Goal: Navigation & Orientation: Find specific page/section

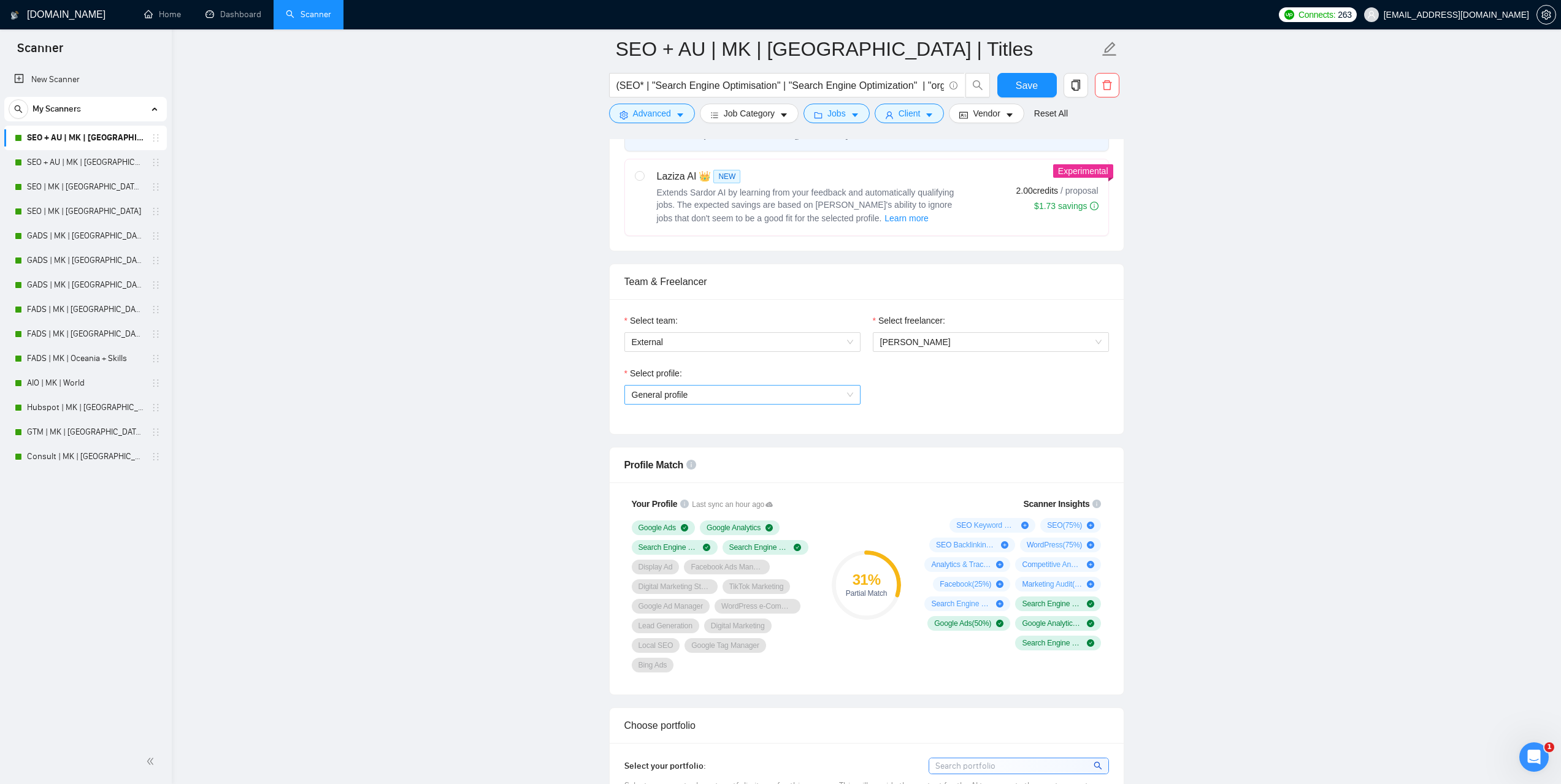
click at [853, 390] on div "General profile" at bounding box center [742, 395] width 236 height 20
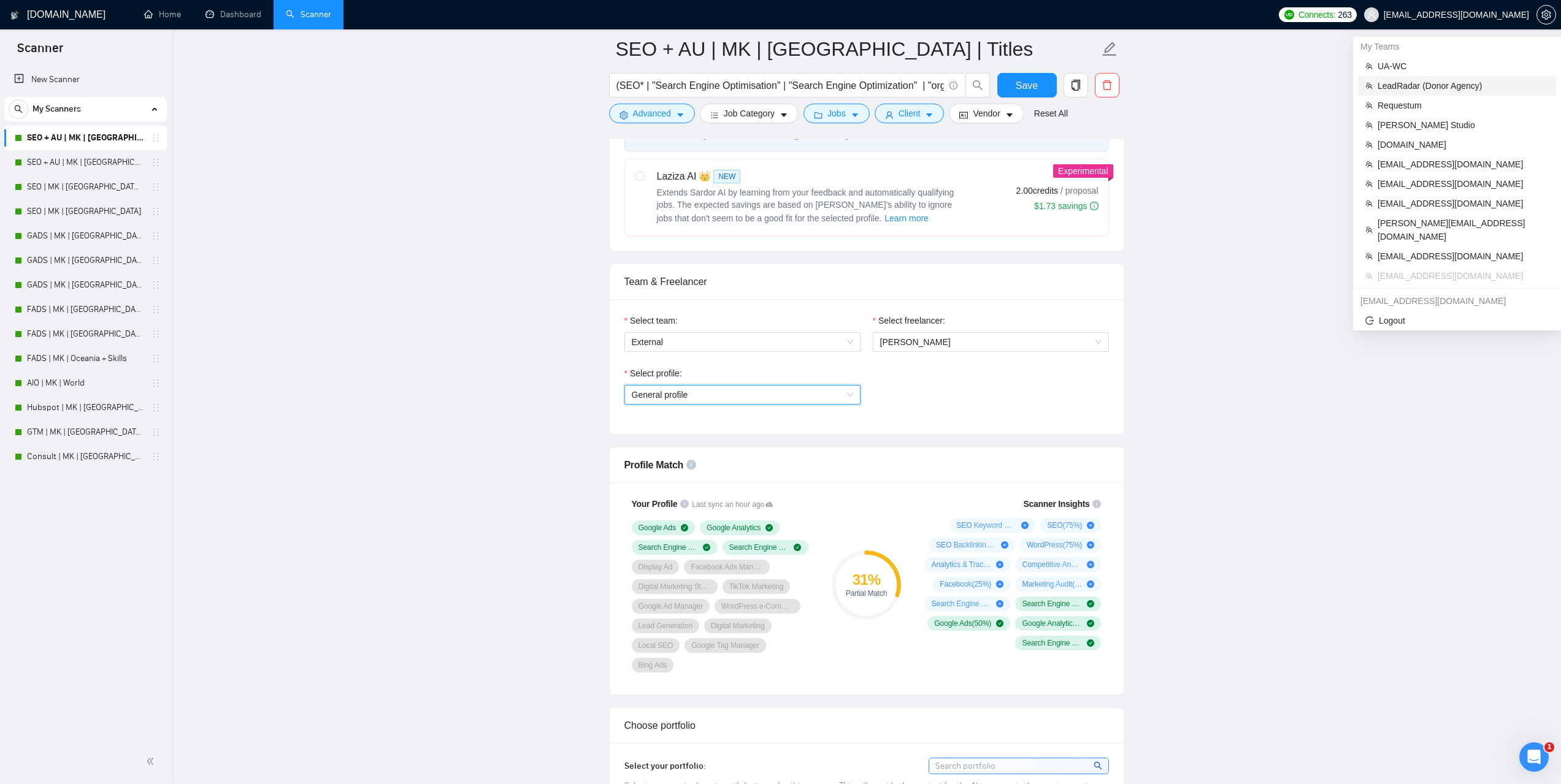
click at [1394, 92] on span "LeadRadar (Donor Agency)" at bounding box center [1463, 85] width 171 height 13
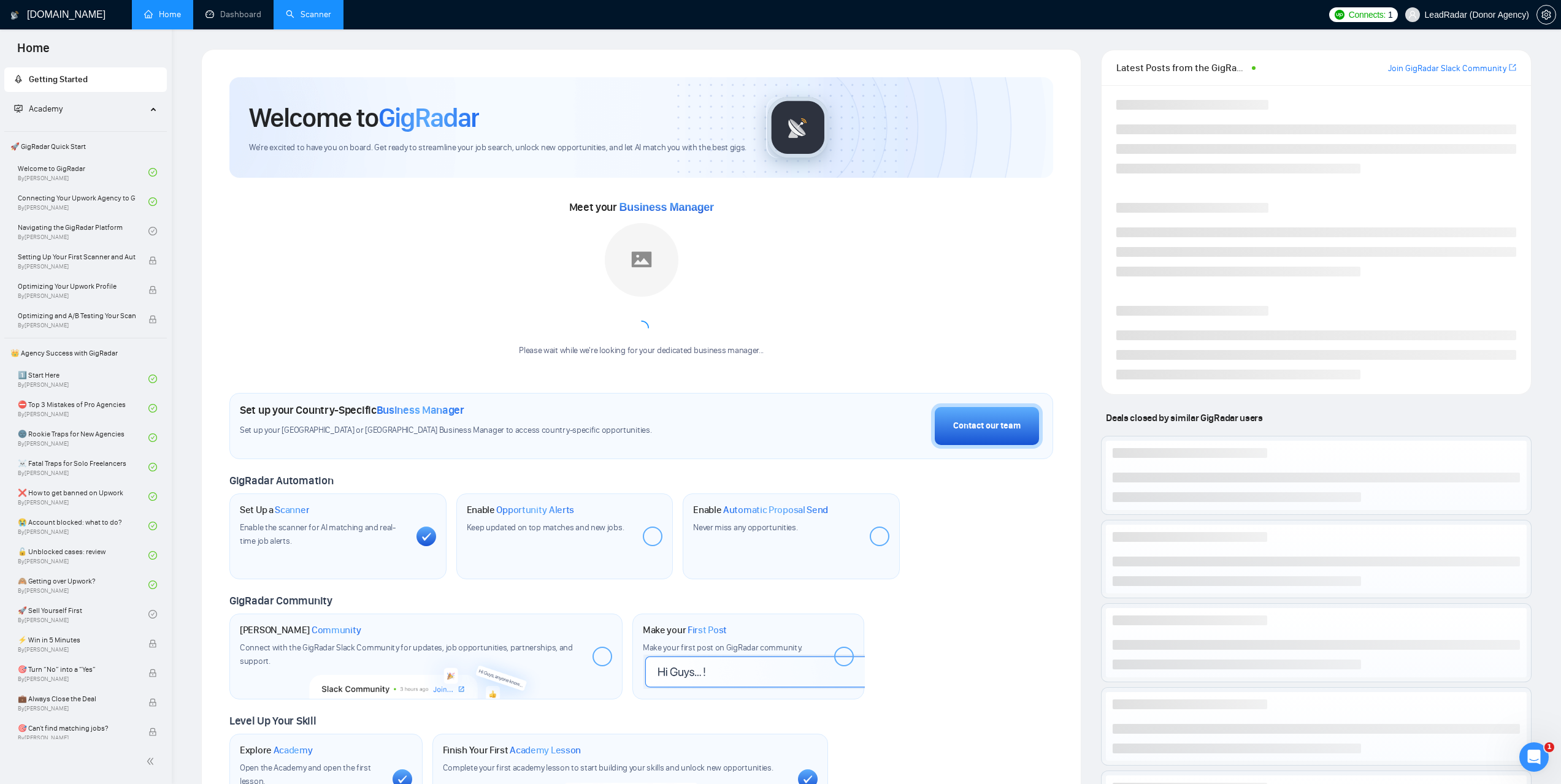
click at [313, 20] on link "Scanner" at bounding box center [309, 15] width 46 height 10
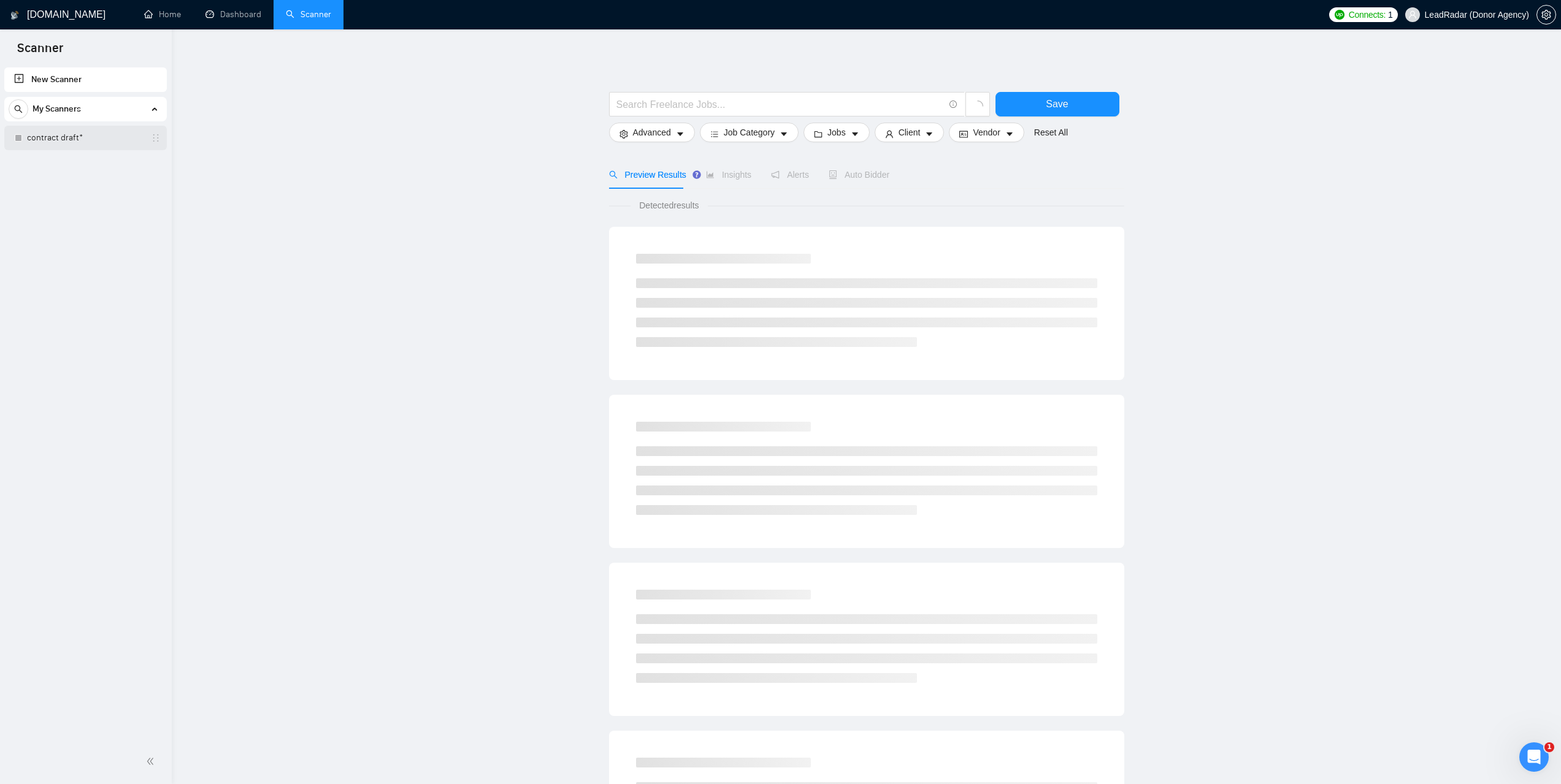
click at [56, 134] on link "contract draft*" at bounding box center [85, 138] width 116 height 25
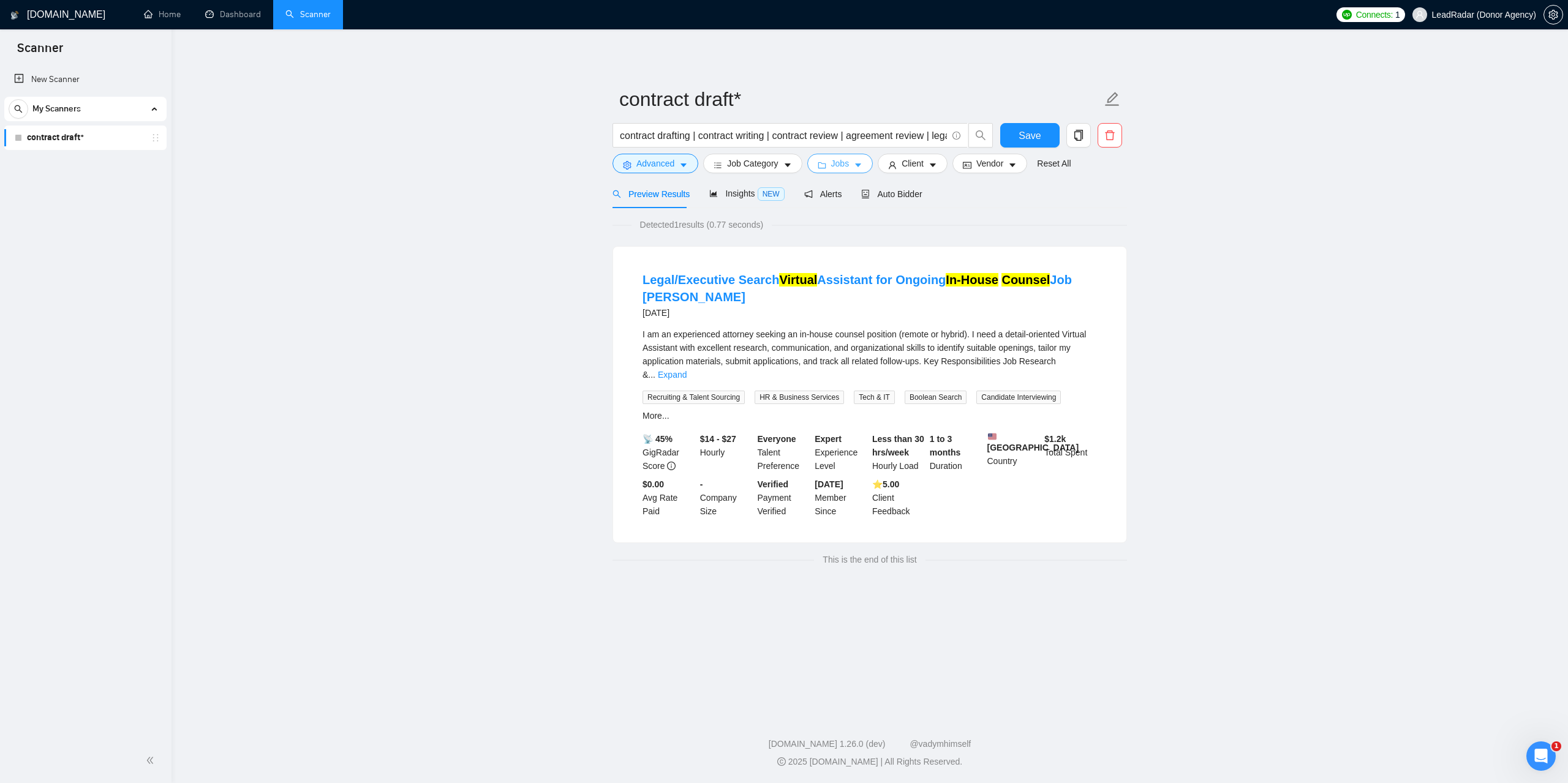
click at [852, 172] on button "Jobs" at bounding box center [840, 163] width 66 height 20
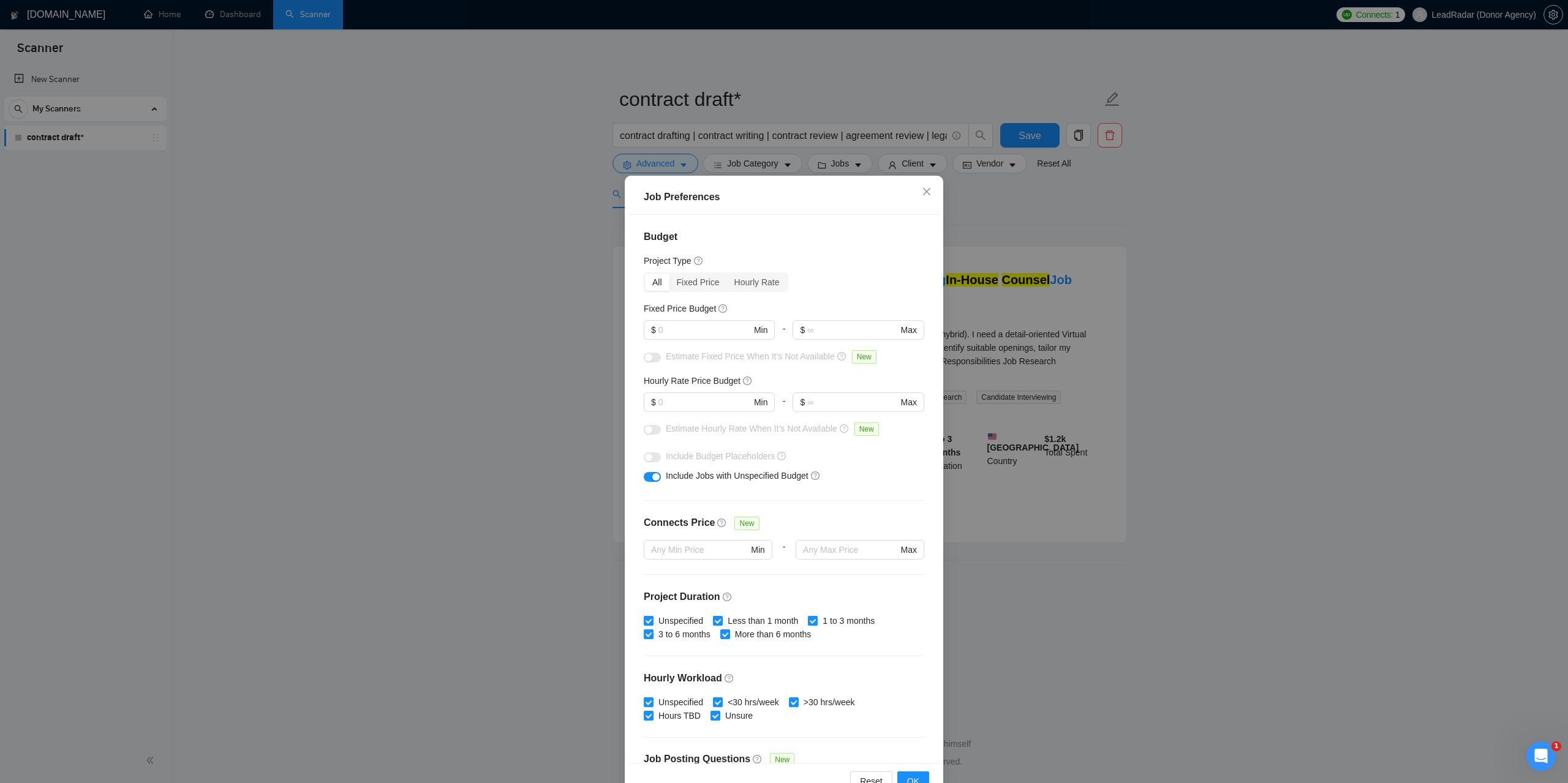
click at [652, 480] on div "button" at bounding box center [656, 477] width 8 height 8
click at [1290, 368] on div "Job Preferences Budget Project Type All Fixed Price Hourly Rate Fixed Price Bud…" at bounding box center [784, 391] width 1568 height 783
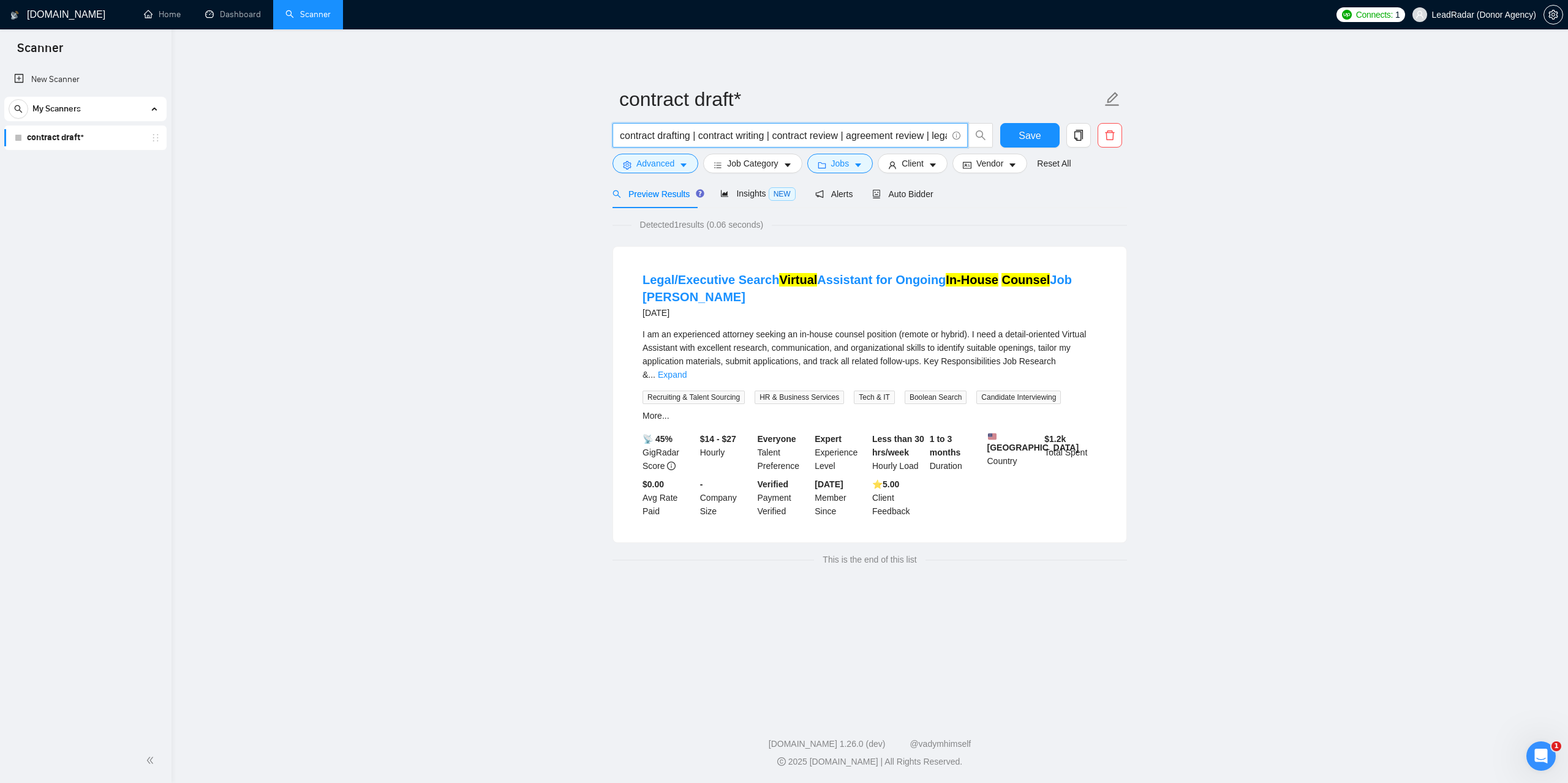
click at [803, 138] on input "contract drafting | contract writing | contract review | agreement review | leg…" at bounding box center [783, 136] width 327 height 15
click at [1325, 334] on main "contract draft* Save Advanced Job Category Jobs Client Vendor Reset All Preview…" at bounding box center [869, 369] width 1357 height 640
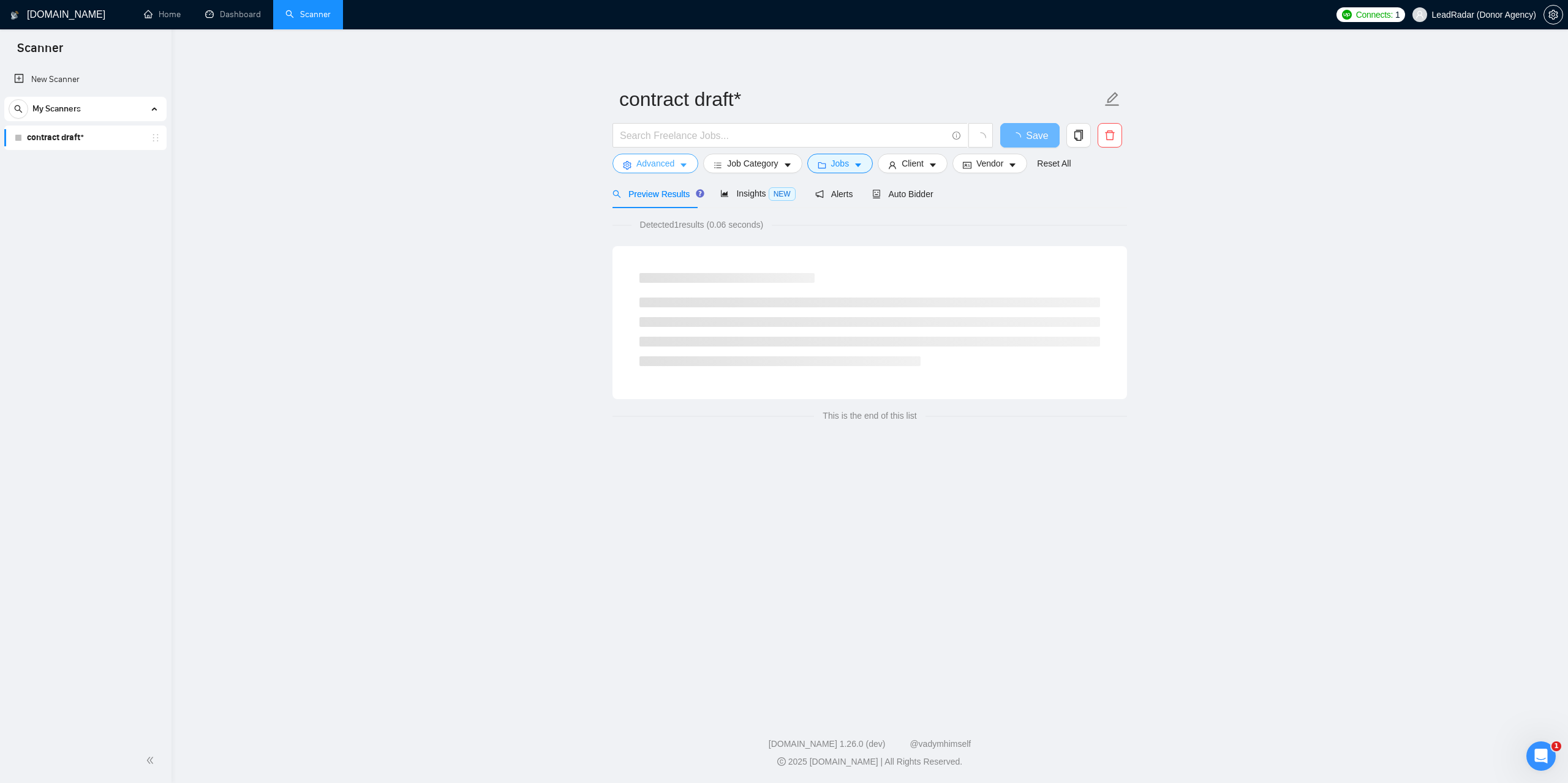
click at [681, 164] on icon "caret-down" at bounding box center [684, 166] width 9 height 9
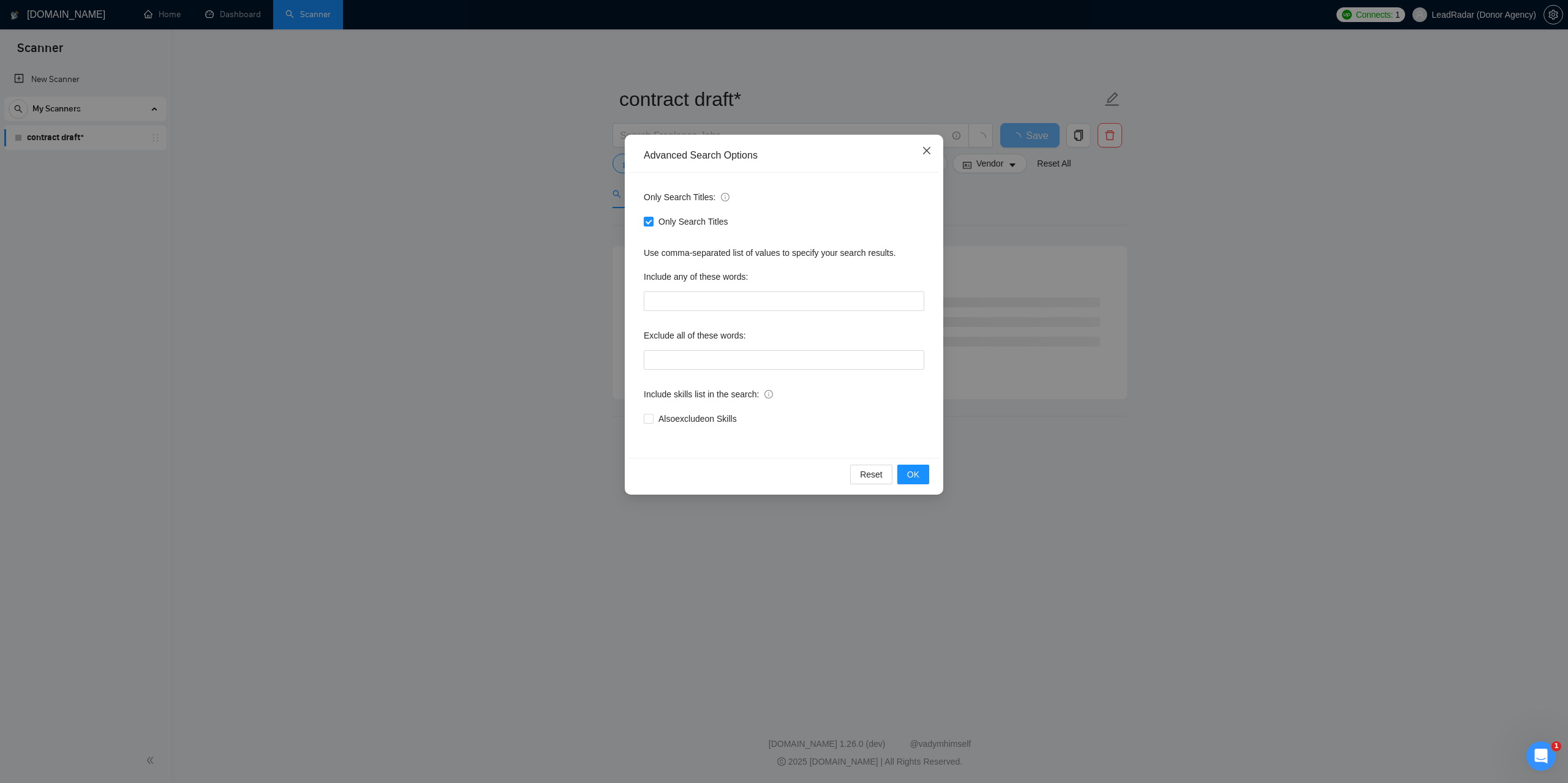
click at [926, 148] on icon "close" at bounding box center [927, 151] width 10 height 10
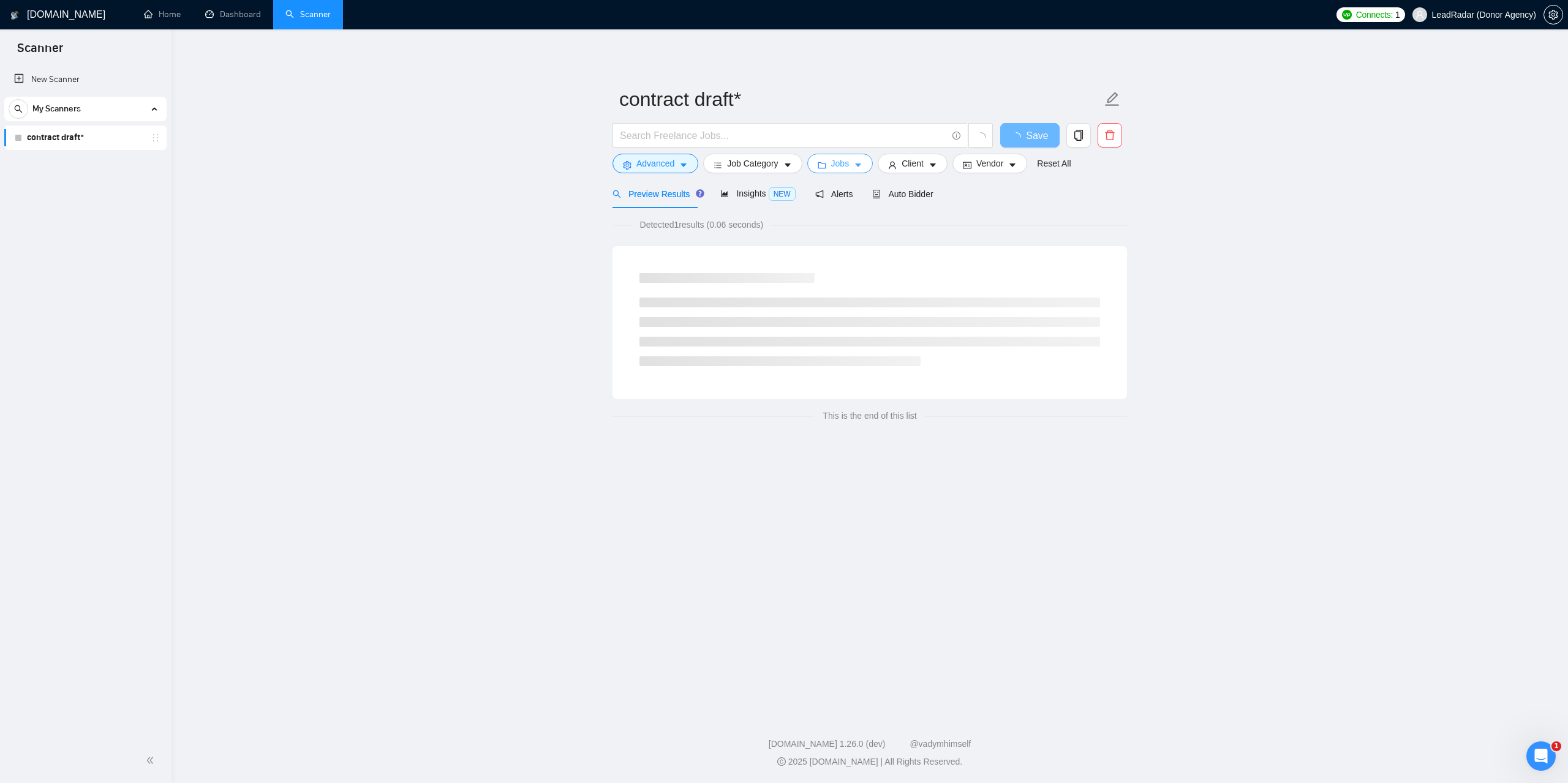
click at [845, 161] on span "Jobs" at bounding box center [840, 163] width 18 height 13
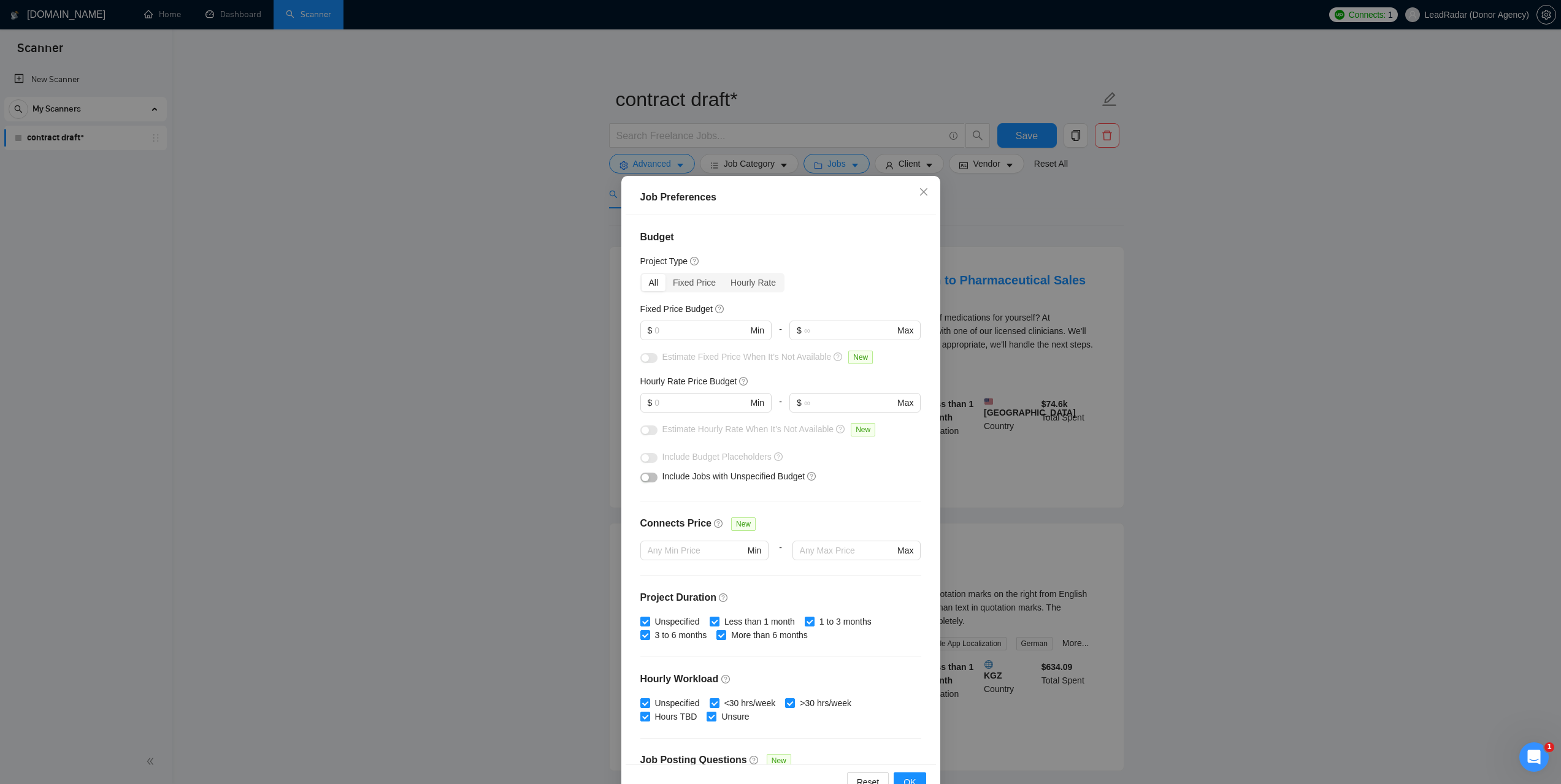
click at [1296, 375] on div "Job Preferences Budget Project Type All Fixed Price Hourly Rate Fixed Price Bud…" at bounding box center [780, 392] width 1561 height 784
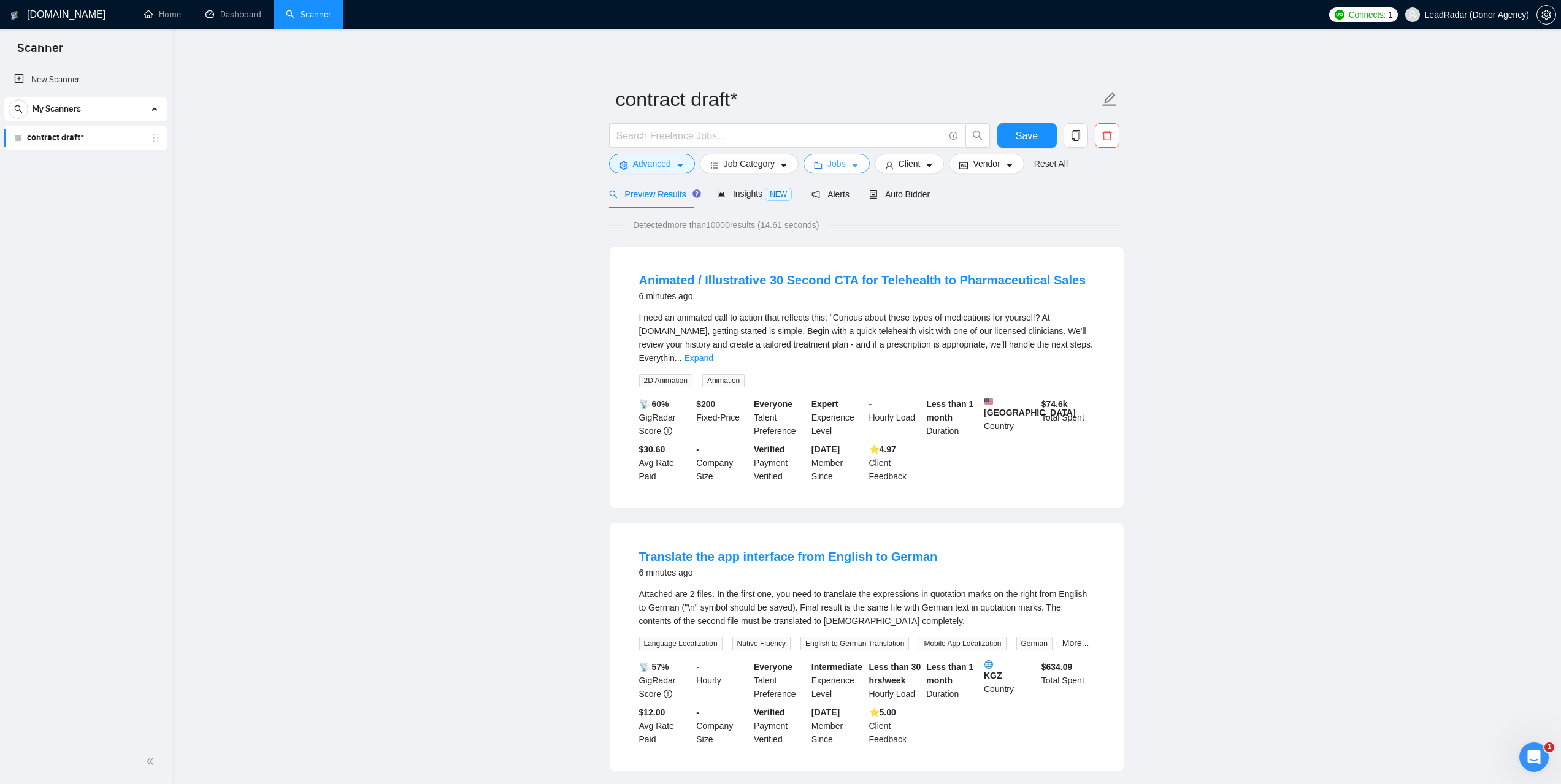
click at [842, 168] on span "Jobs" at bounding box center [836, 163] width 18 height 13
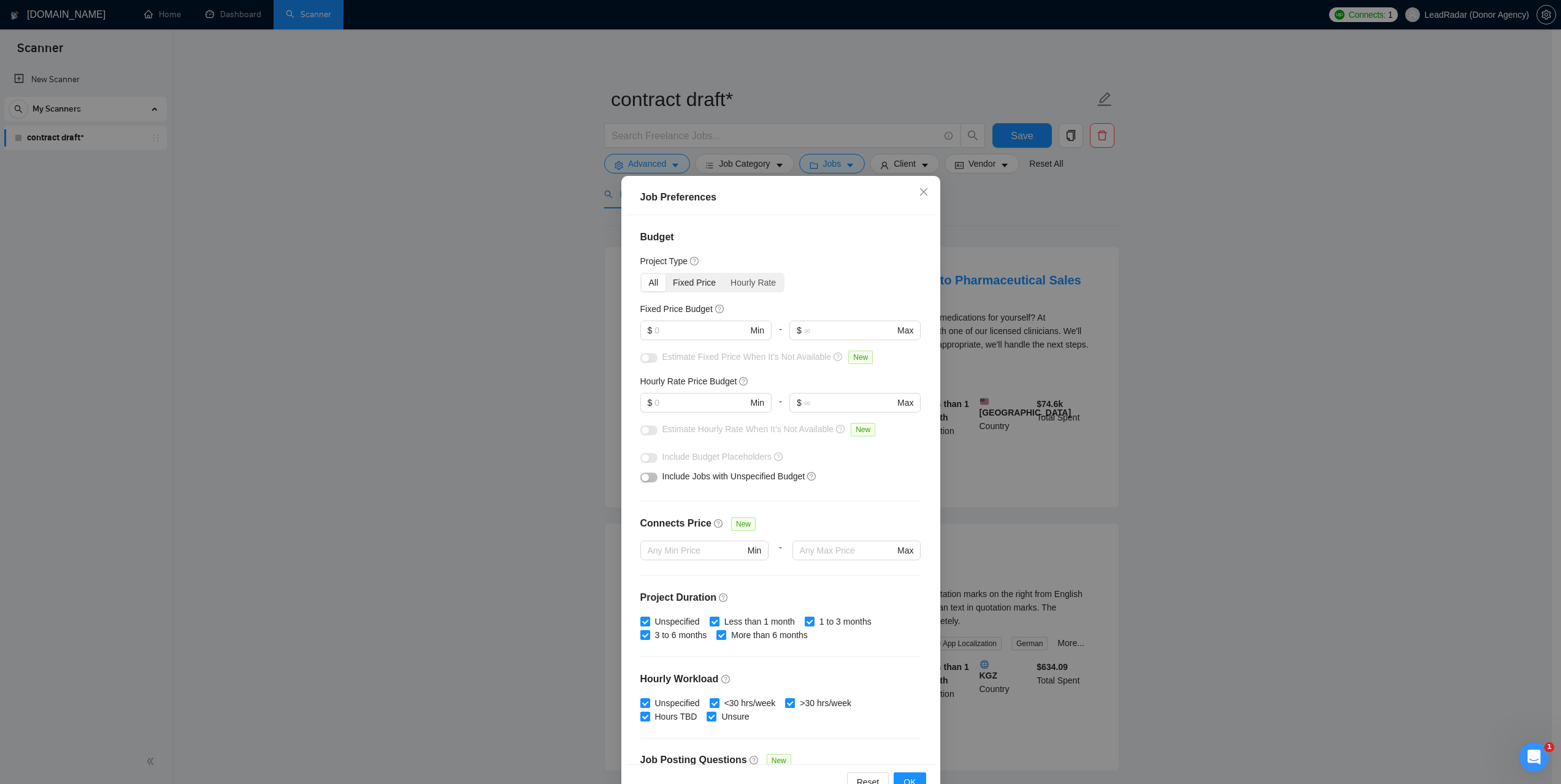
click at [682, 287] on div "Fixed Price" at bounding box center [694, 282] width 58 height 17
click at [665, 274] on input "Fixed Price" at bounding box center [665, 274] width 0 height 0
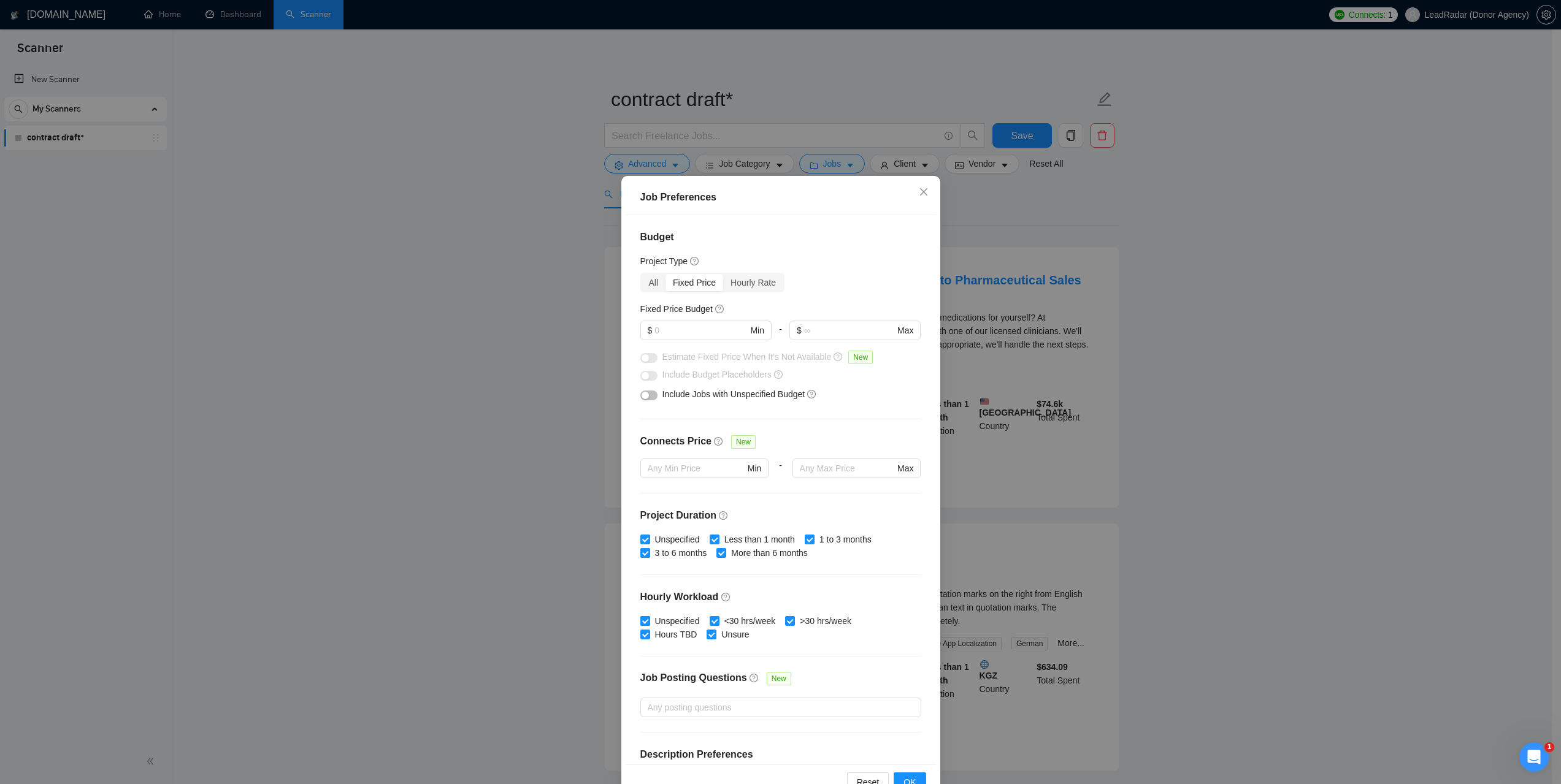
click at [1232, 395] on div "Job Preferences Budget Project Type All Fixed Price Hourly Rate Fixed Price Bud…" at bounding box center [780, 392] width 1561 height 784
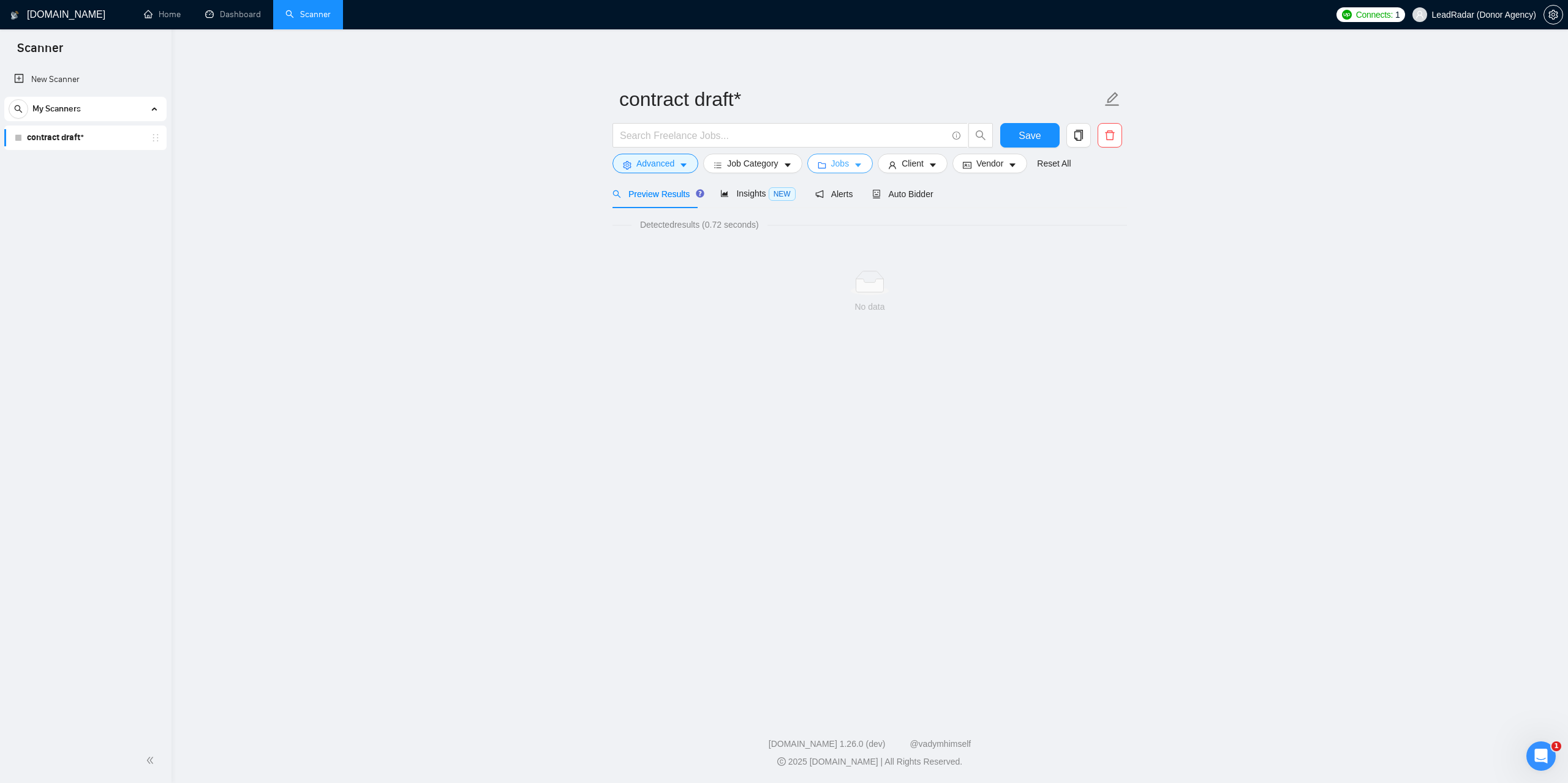
click at [848, 163] on button "Jobs" at bounding box center [840, 163] width 66 height 20
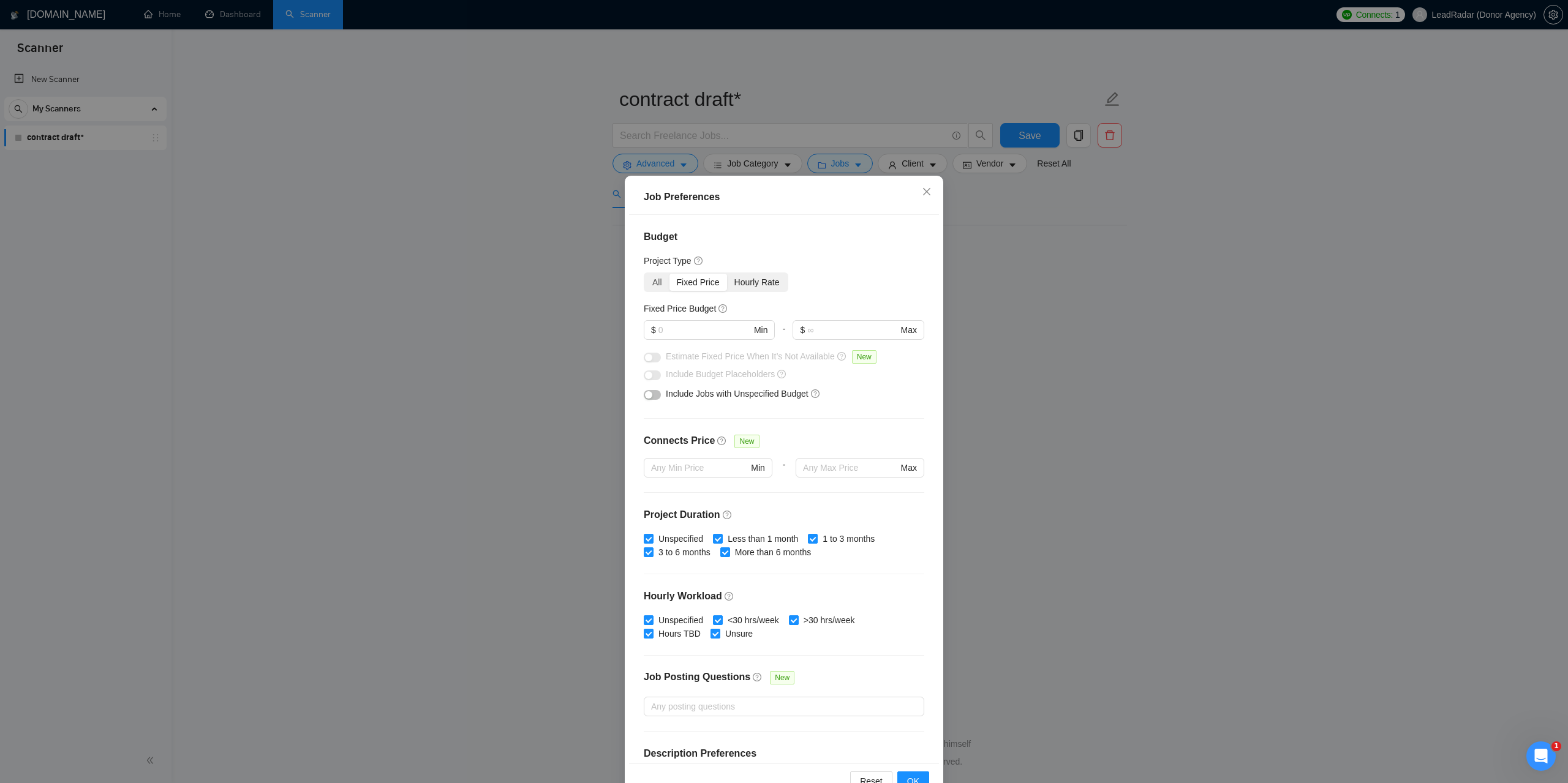
click at [766, 281] on div "Hourly Rate" at bounding box center [757, 282] width 60 height 17
click at [727, 274] on input "Hourly Rate" at bounding box center [727, 274] width 0 height 0
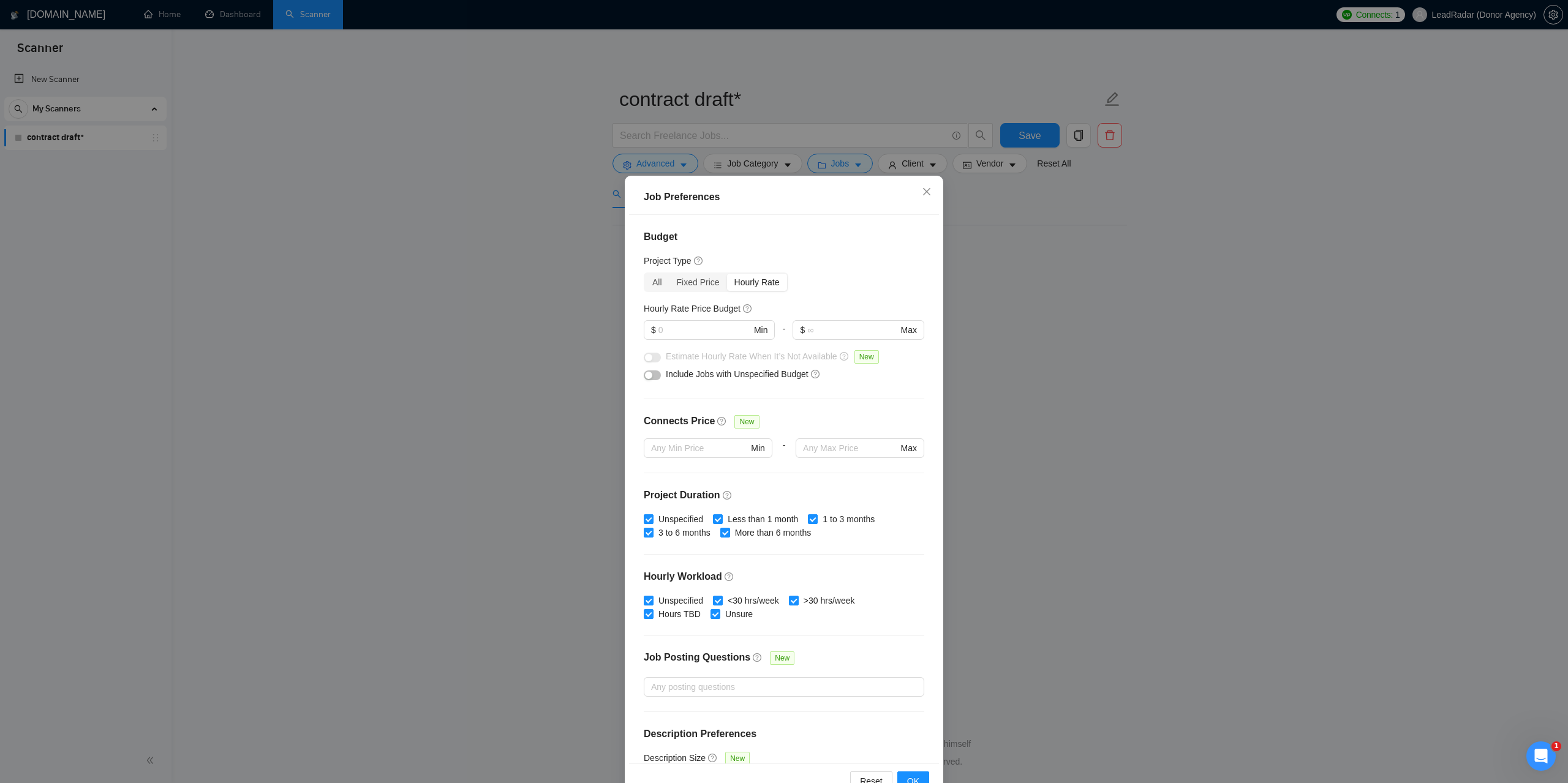
click at [1196, 298] on div "Job Preferences Budget Project Type All Fixed Price Hourly Rate Fixed Price Bud…" at bounding box center [784, 391] width 1568 height 783
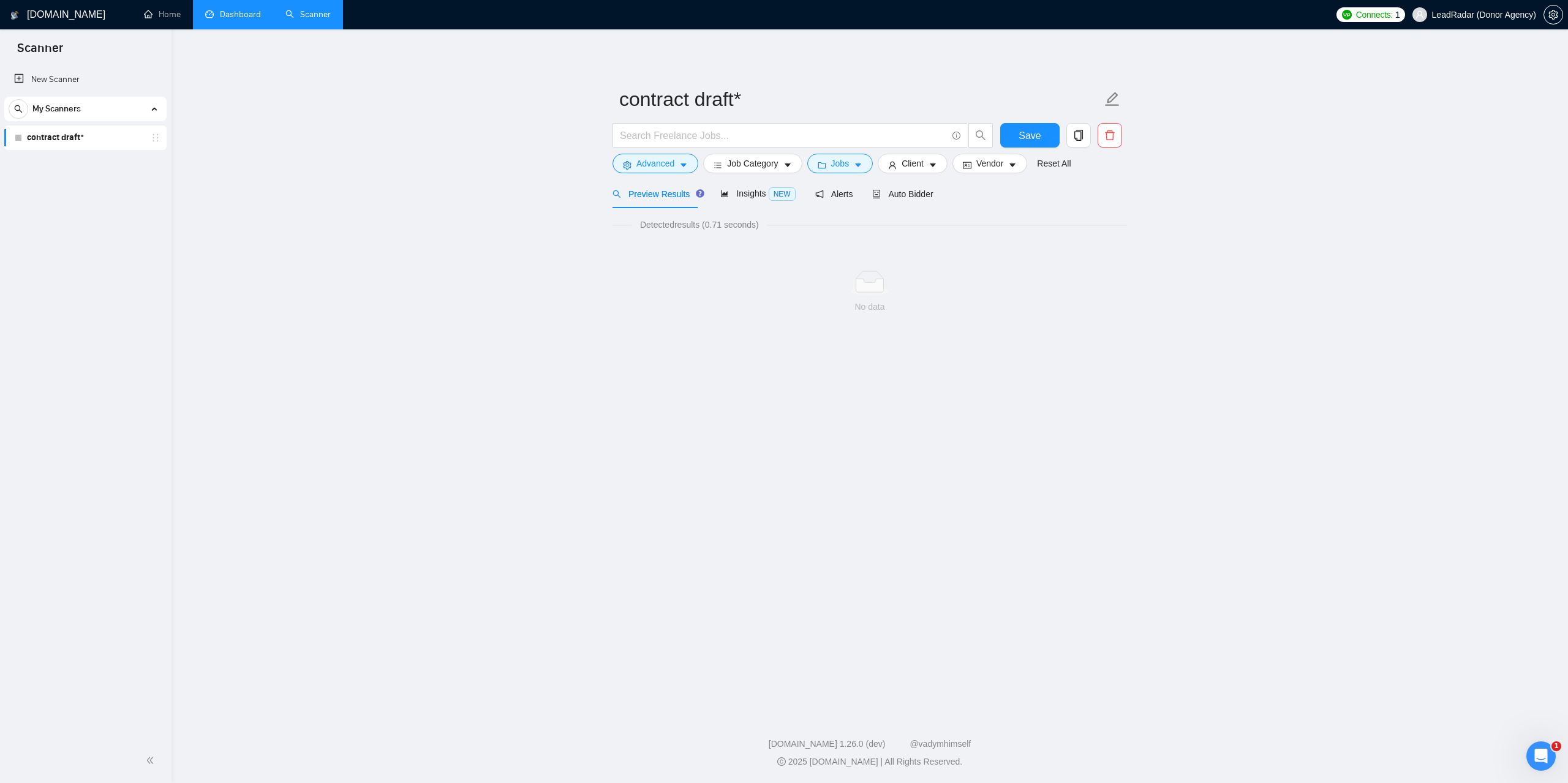
click at [244, 9] on link "Dashboard" at bounding box center [233, 15] width 56 height 10
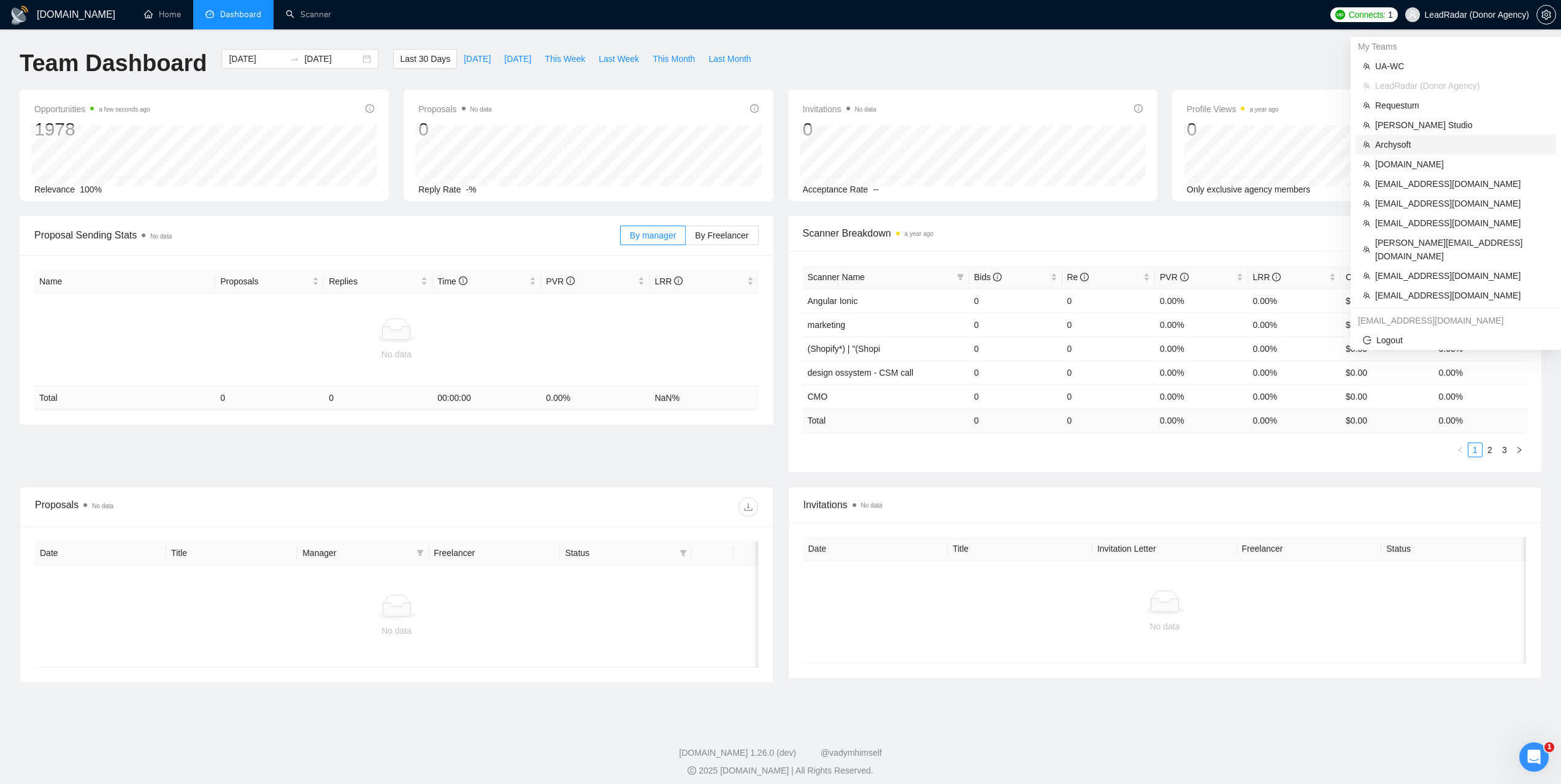
click at [1395, 151] on span "Archysoft" at bounding box center [1462, 144] width 173 height 13
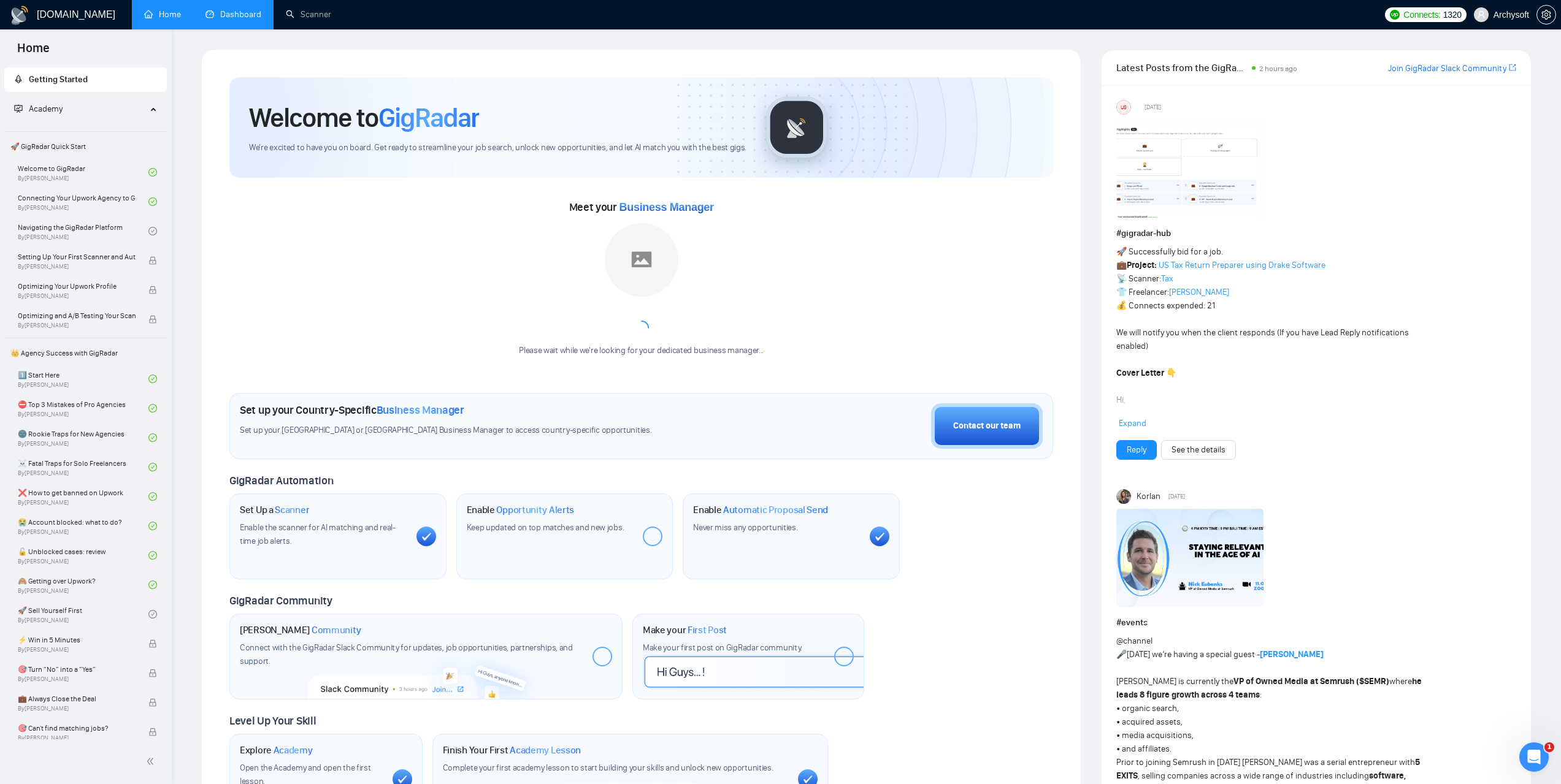
click at [252, 9] on link "Dashboard" at bounding box center [234, 15] width 56 height 10
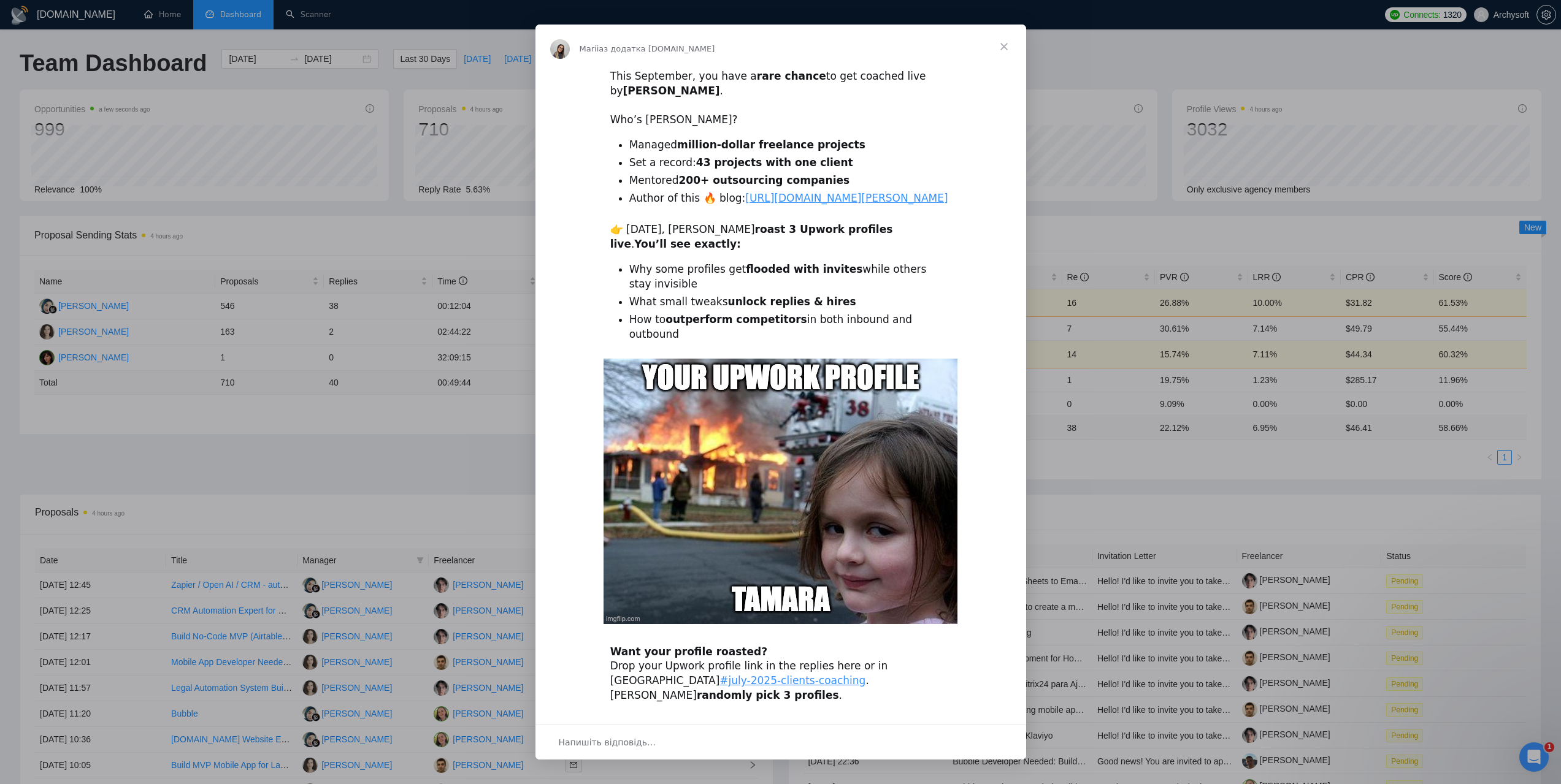
click at [1005, 49] on span "Закрити" at bounding box center [1004, 47] width 44 height 44
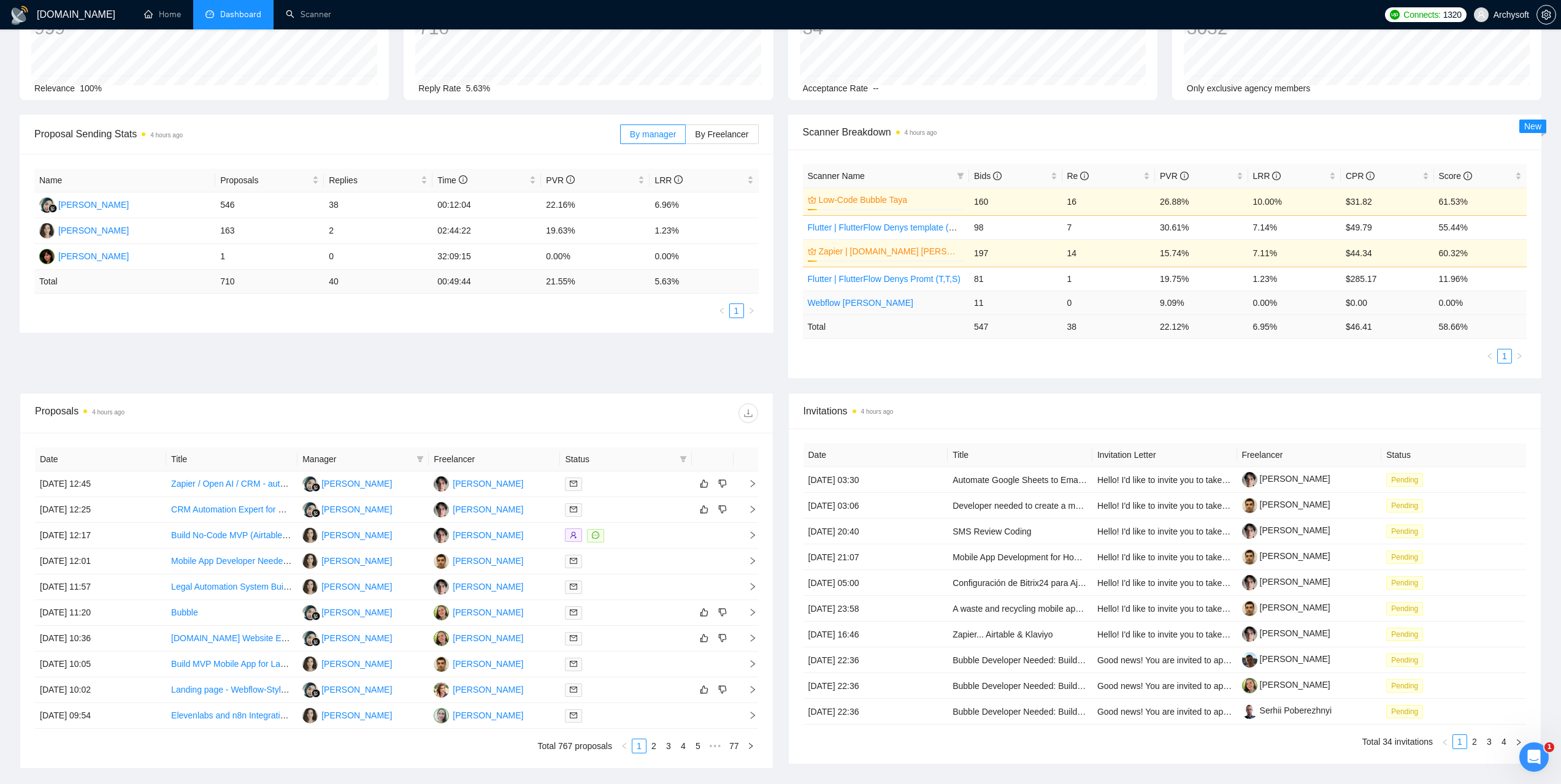
scroll to position [123, 0]
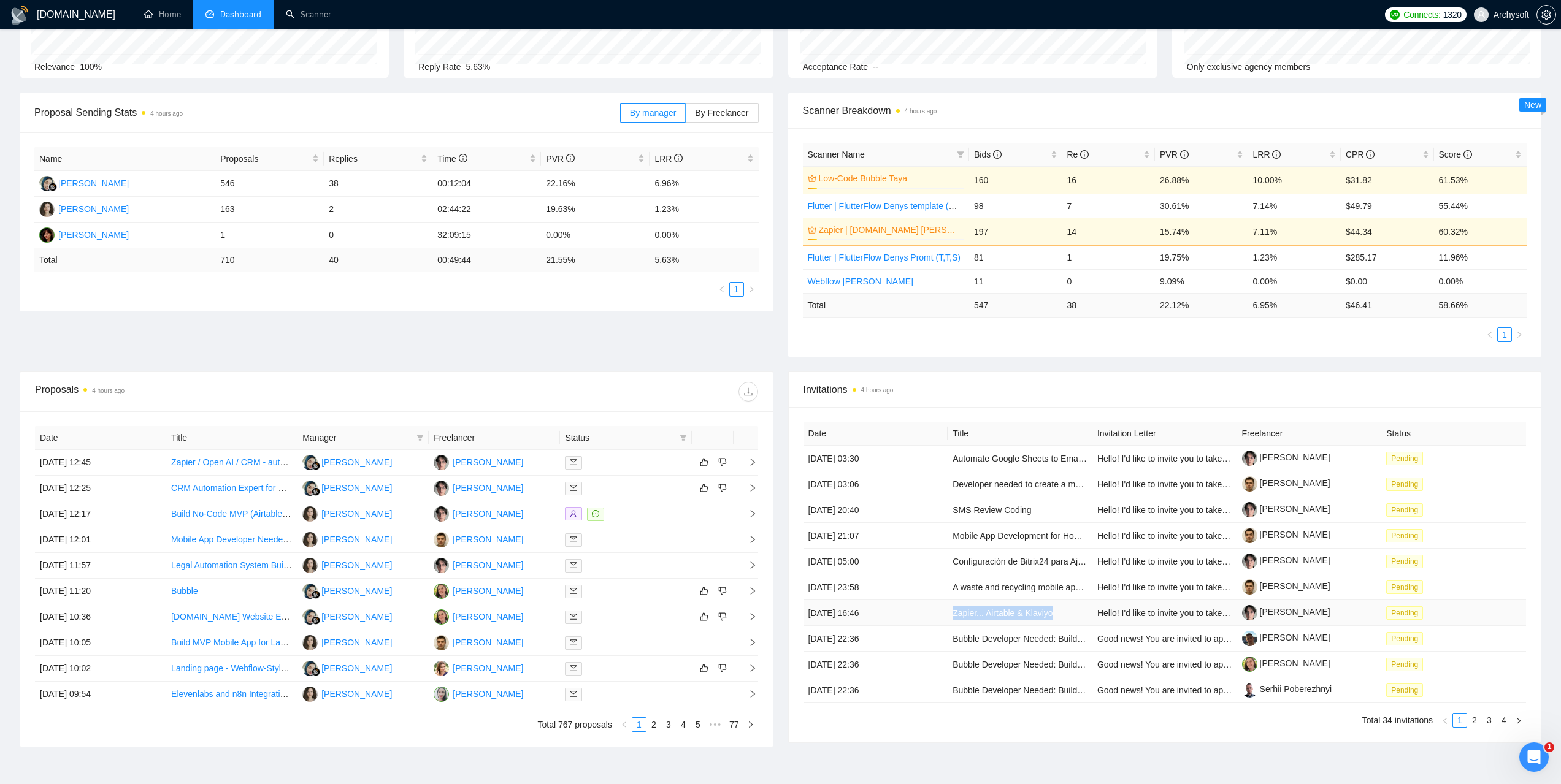
drag, startPoint x: 950, startPoint y: 611, endPoint x: 1038, endPoint y: 614, distance: 88.1
click at [1057, 613] on td "Zapier... Airtable & Klaviyo" at bounding box center [1020, 613] width 145 height 26
copy link "Zapier... Airtable & Klaviyo"
click at [668, 725] on link "3" at bounding box center [668, 725] width 13 height 13
click at [701, 725] on link "5" at bounding box center [698, 725] width 13 height 13
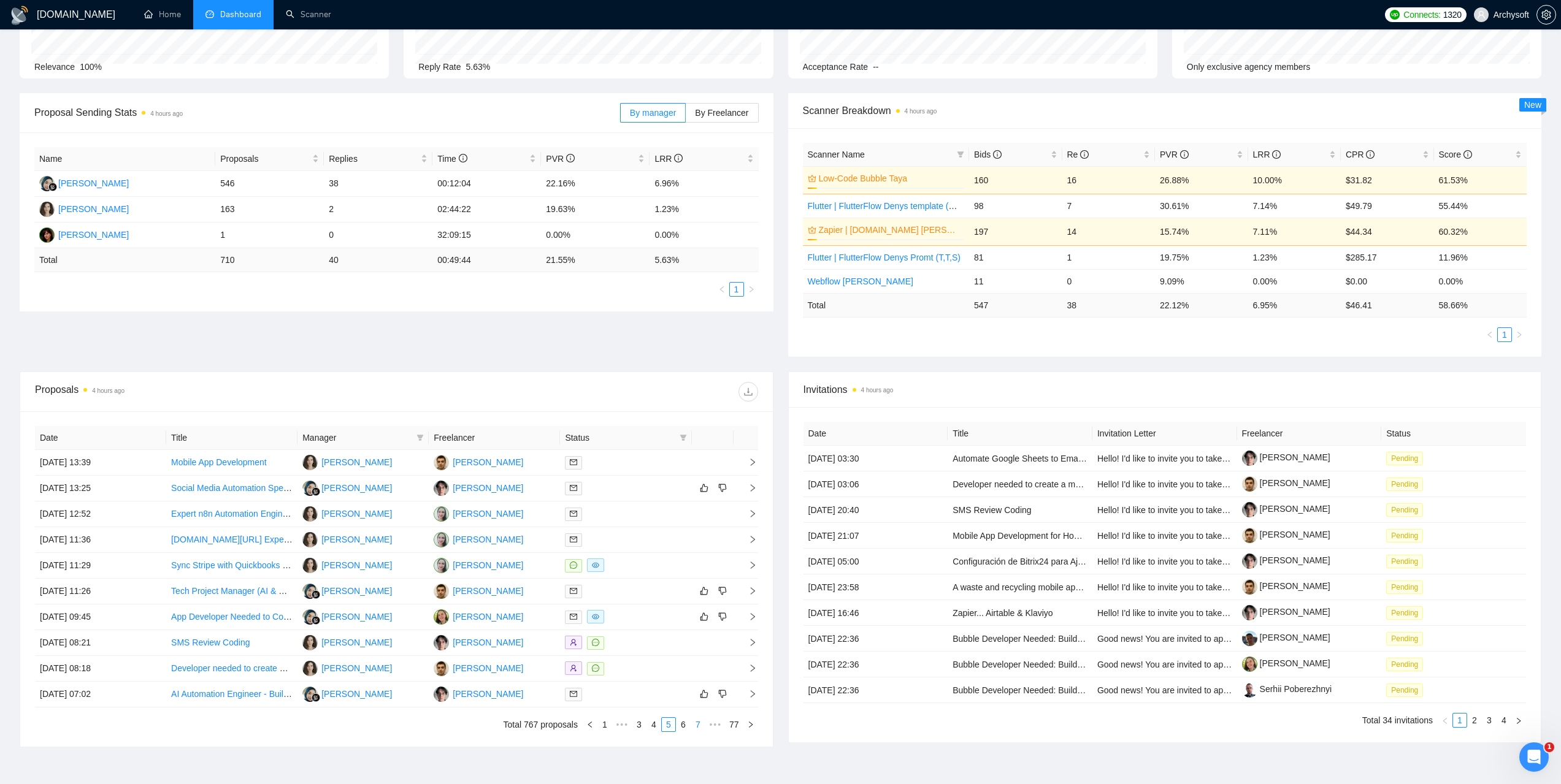
click at [701, 725] on link "7" at bounding box center [698, 725] width 13 height 13
click at [701, 725] on link "9" at bounding box center [698, 725] width 13 height 13
click at [701, 725] on link "11" at bounding box center [696, 725] width 17 height 13
click at [701, 725] on link "13" at bounding box center [696, 725] width 17 height 13
click at [701, 725] on link "15" at bounding box center [696, 725] width 17 height 13
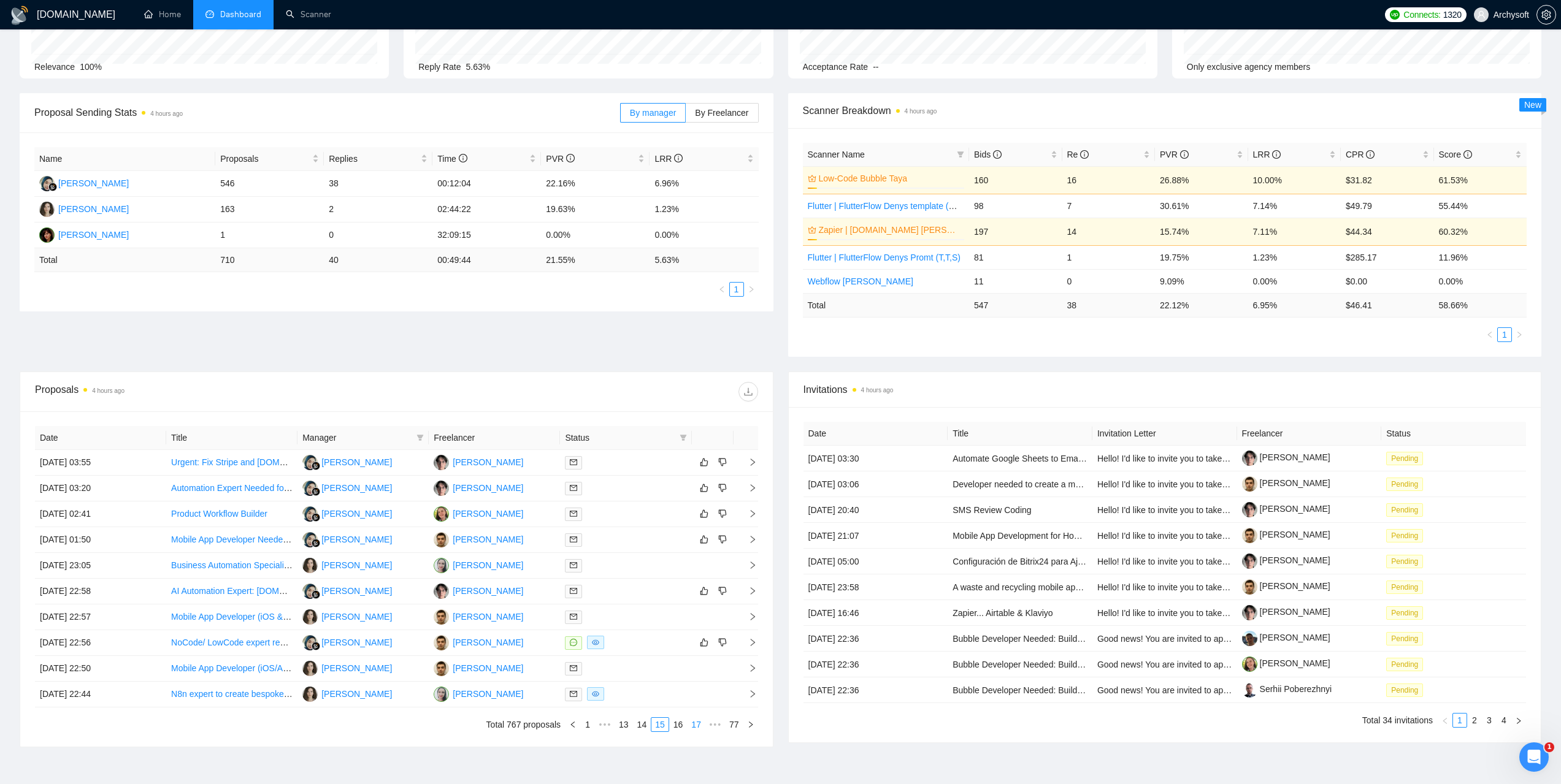
click at [701, 724] on link "17" at bounding box center [696, 725] width 17 height 13
click at [701, 723] on link "19" at bounding box center [696, 725] width 17 height 13
click at [696, 725] on link "21" at bounding box center [696, 725] width 17 height 13
click at [699, 723] on link "23" at bounding box center [696, 725] width 17 height 13
click at [69, 646] on td "01 Sep, 2025 17:11" at bounding box center [100, 643] width 131 height 26
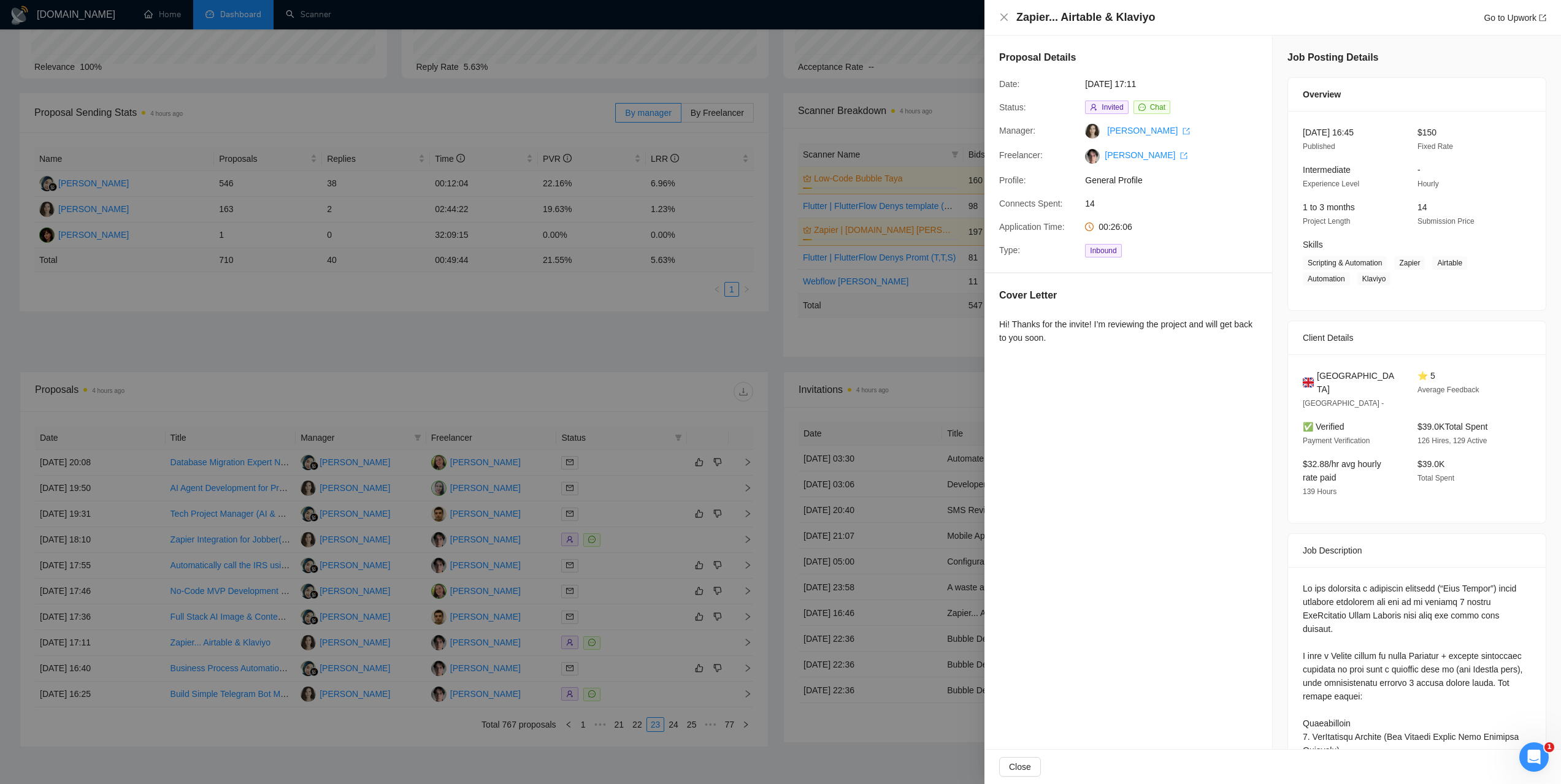
click at [763, 405] on div at bounding box center [780, 392] width 1561 height 784
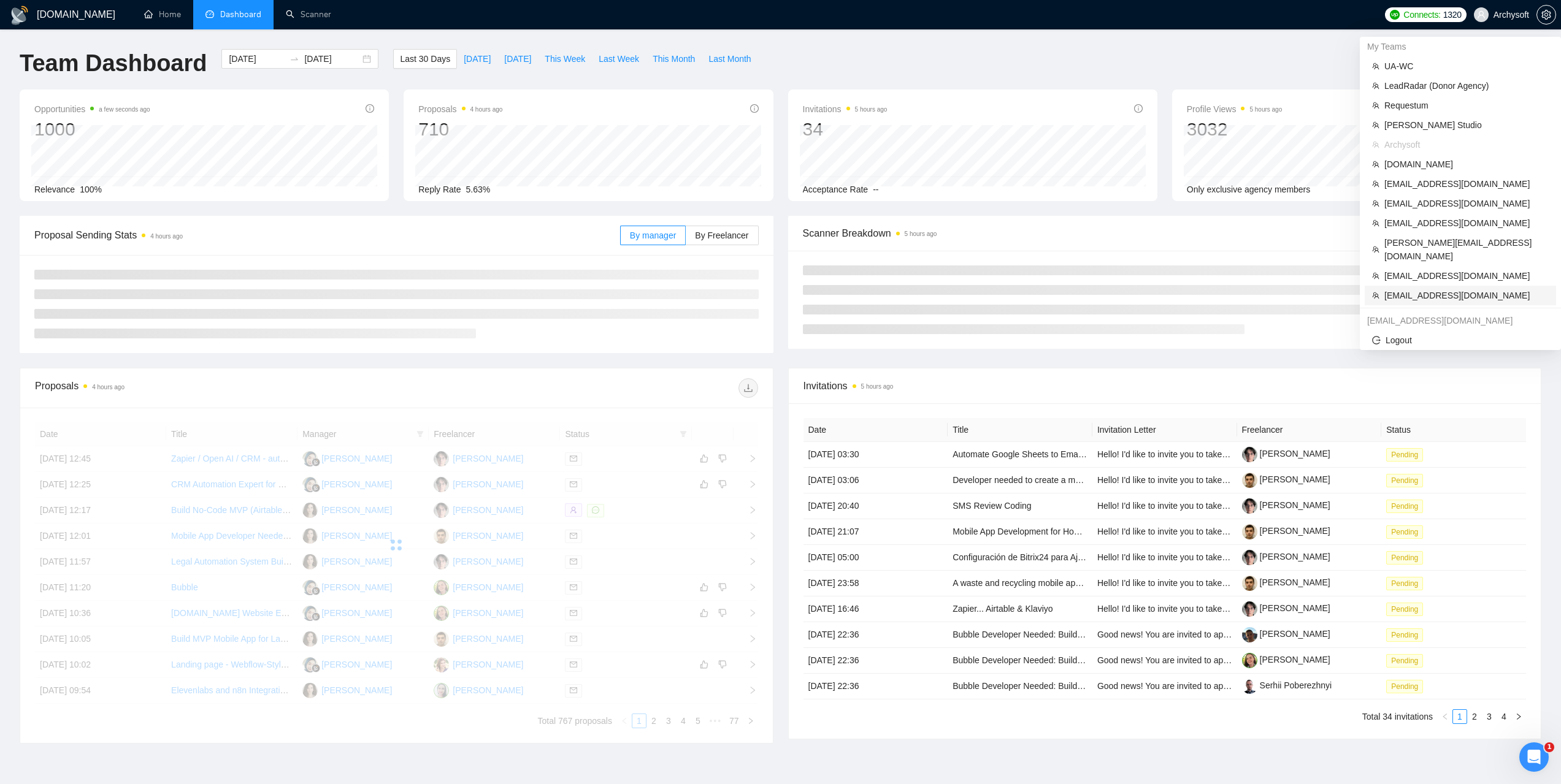
click at [1415, 289] on span "[EMAIL_ADDRESS][DOMAIN_NAME]" at bounding box center [1467, 295] width 165 height 13
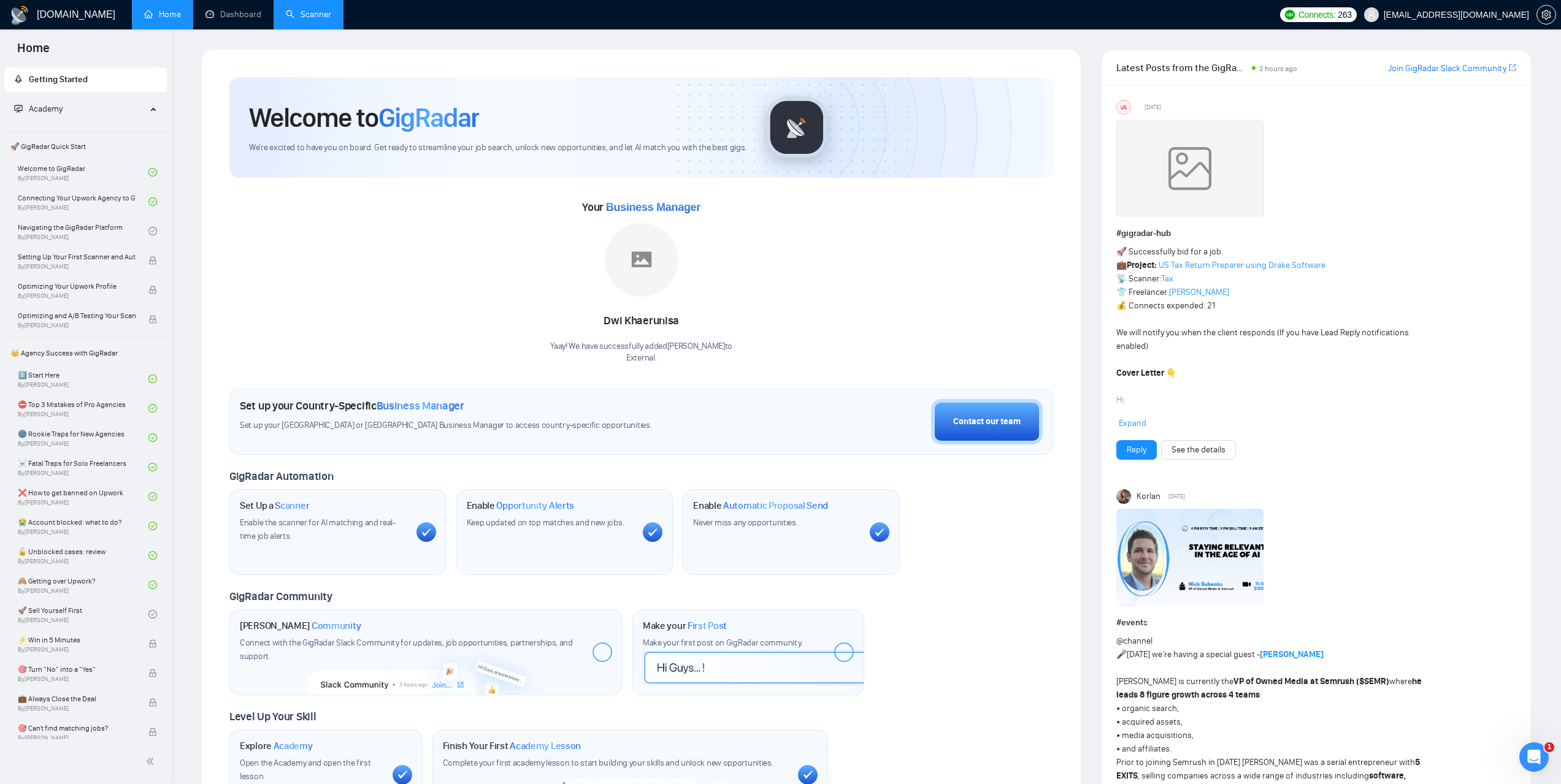
click at [331, 20] on link "Scanner" at bounding box center [309, 15] width 46 height 10
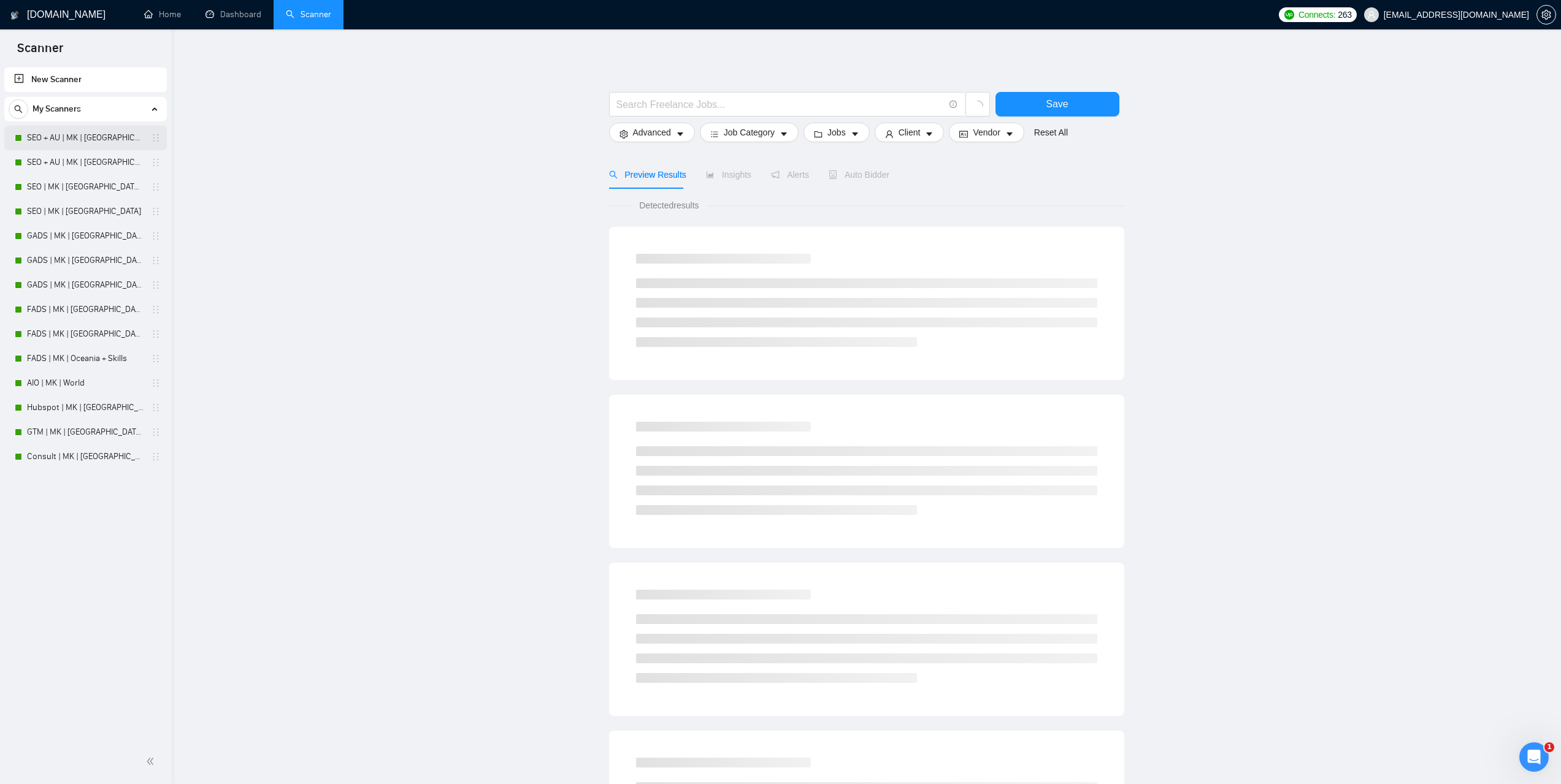
click at [78, 144] on link "SEO + AU | MK | [GEOGRAPHIC_DATA] | Titles" at bounding box center [85, 138] width 116 height 25
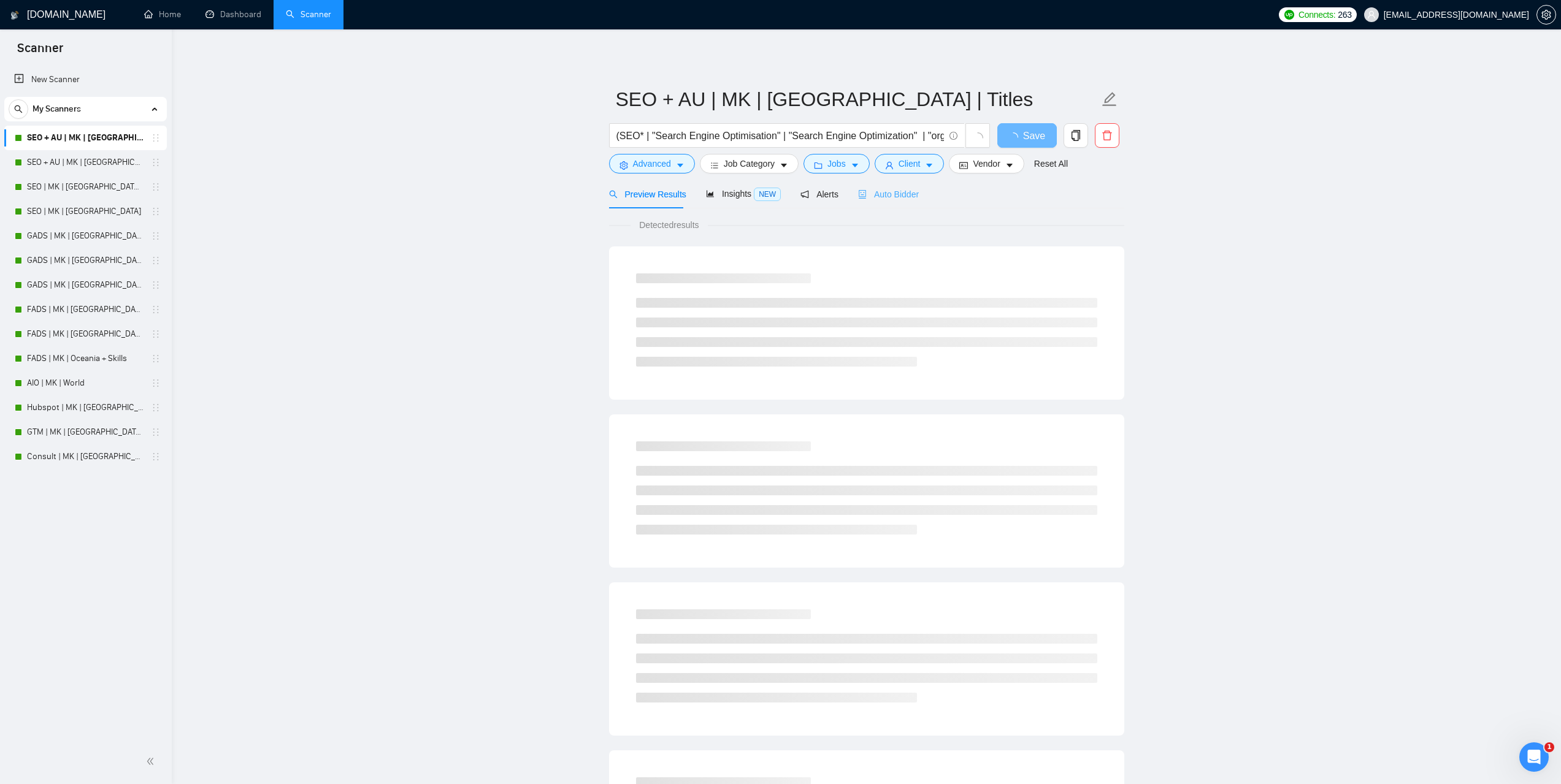
click at [882, 201] on div "Auto Bidder" at bounding box center [889, 194] width 61 height 29
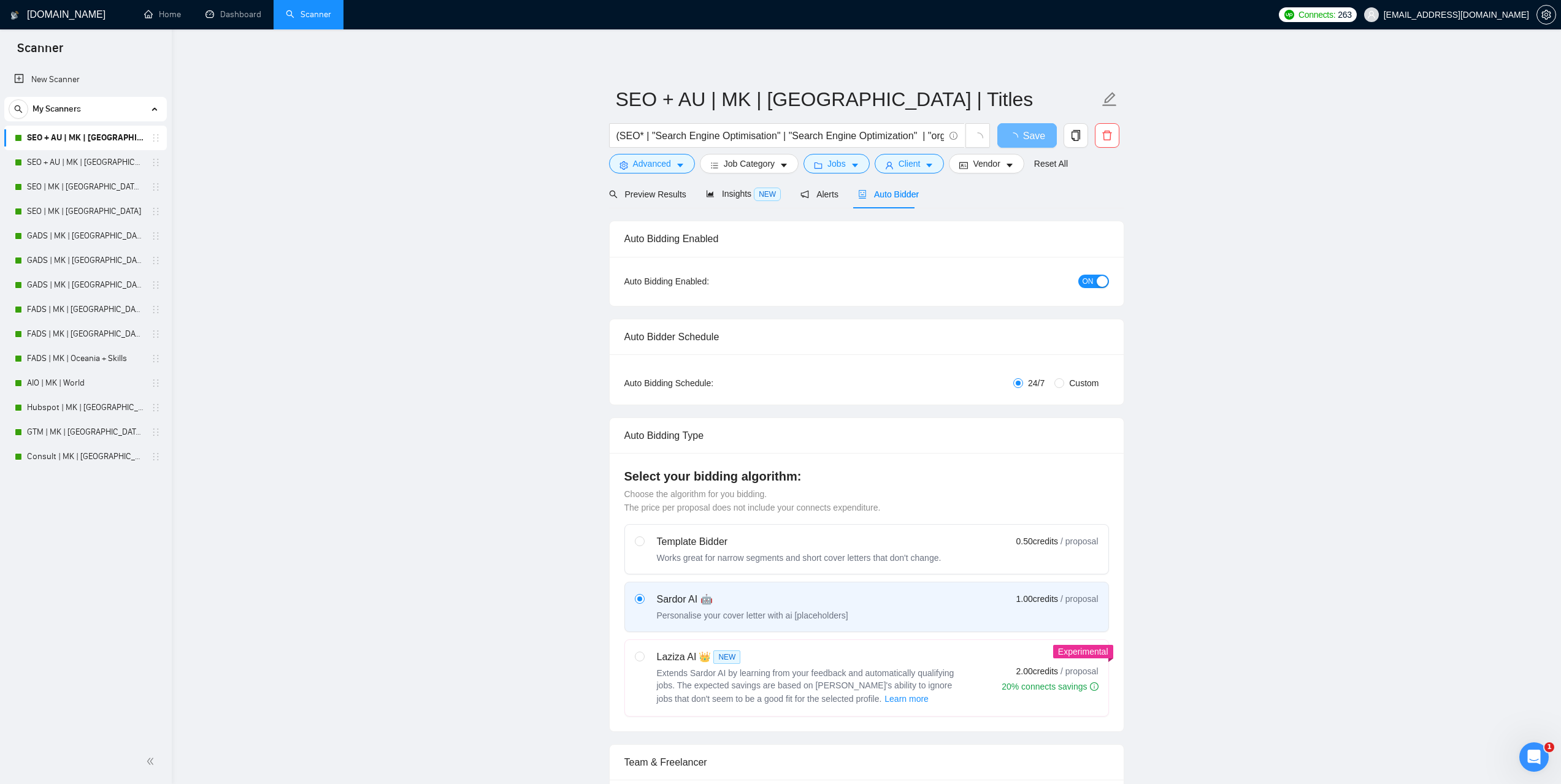
checkbox input "true"
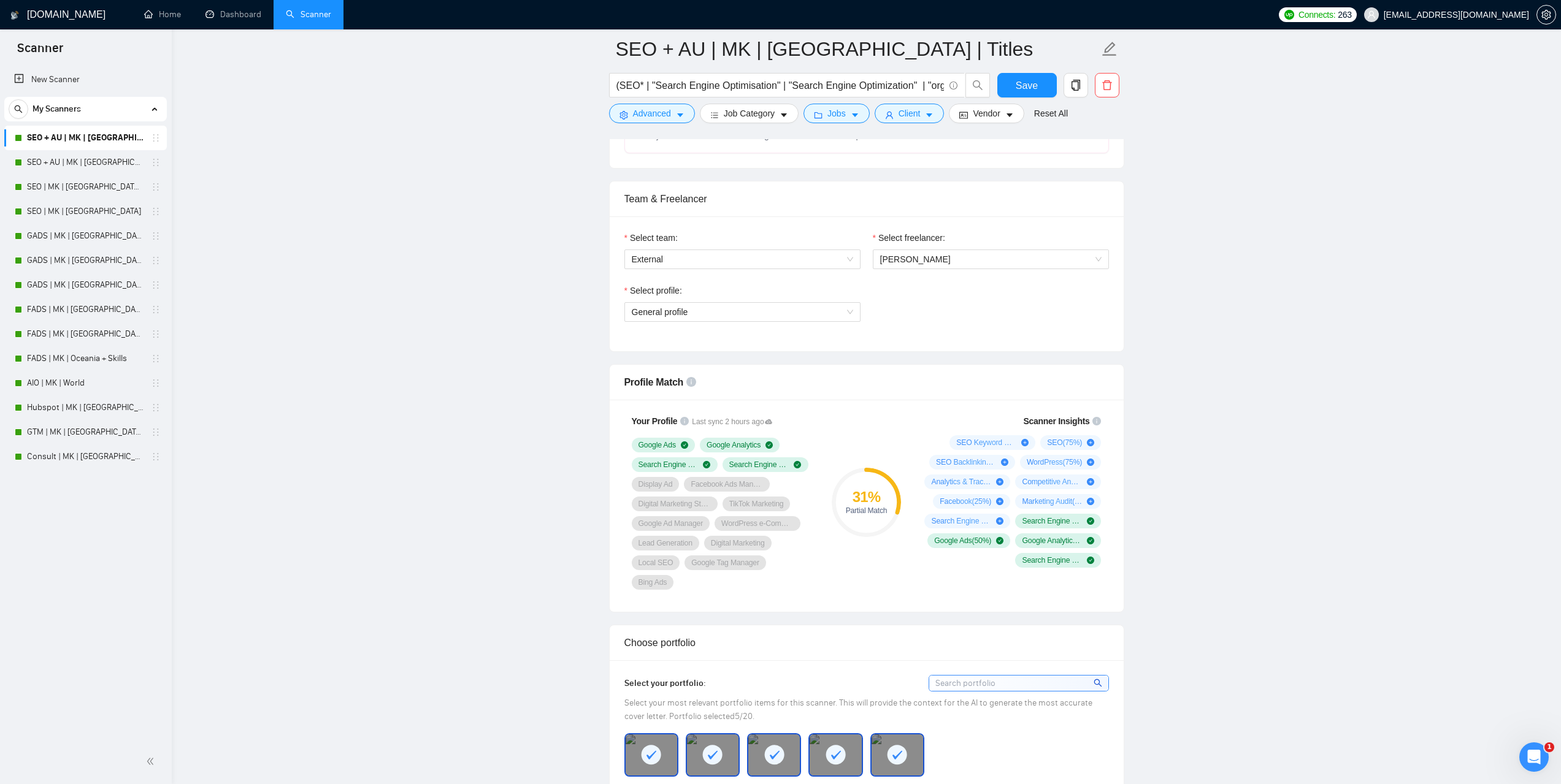
scroll to position [552, 0]
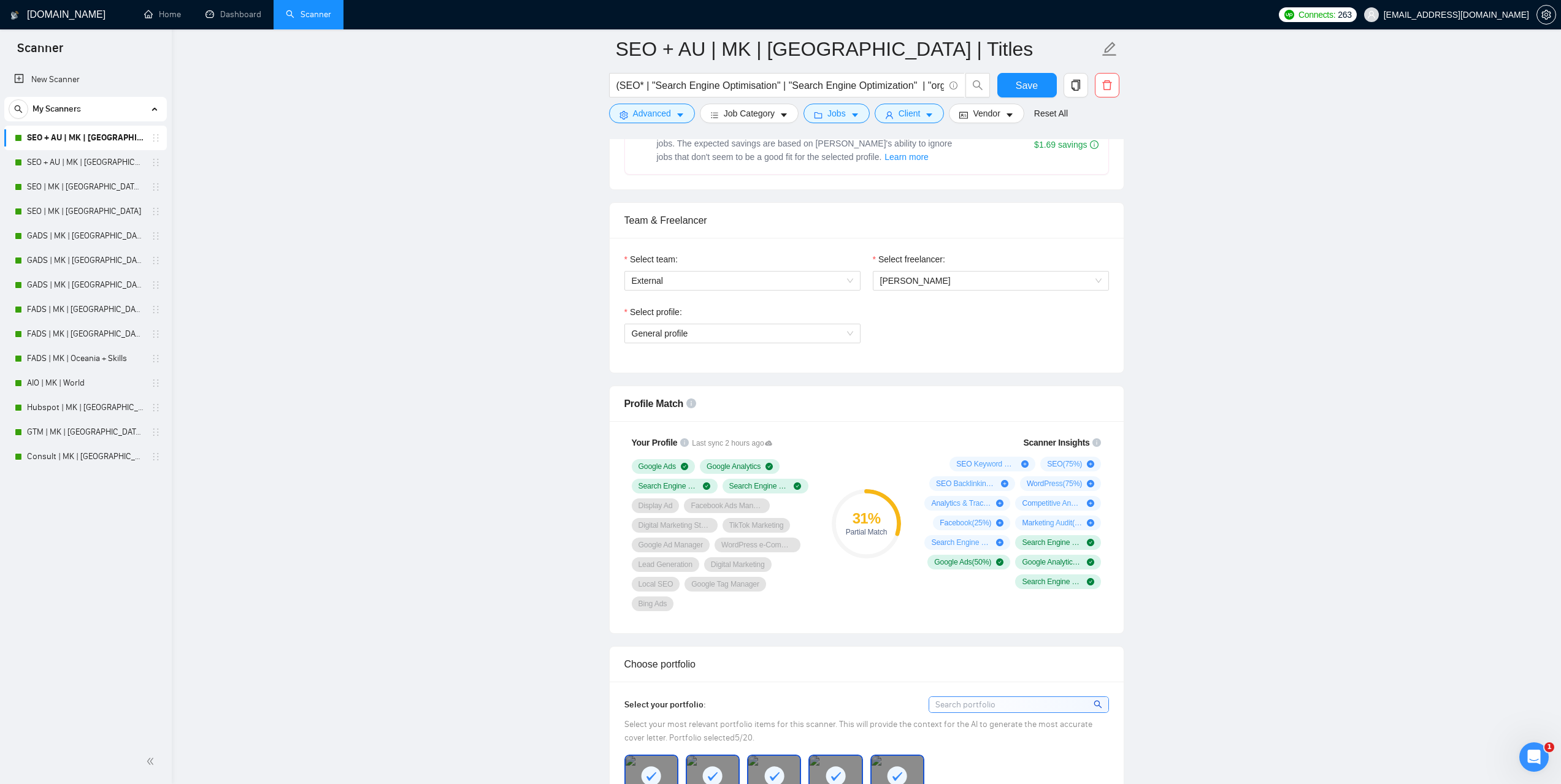
drag, startPoint x: 840, startPoint y: 334, endPoint x: 1034, endPoint y: 387, distance: 201.1
click at [840, 334] on span "General profile" at bounding box center [743, 333] width 222 height 18
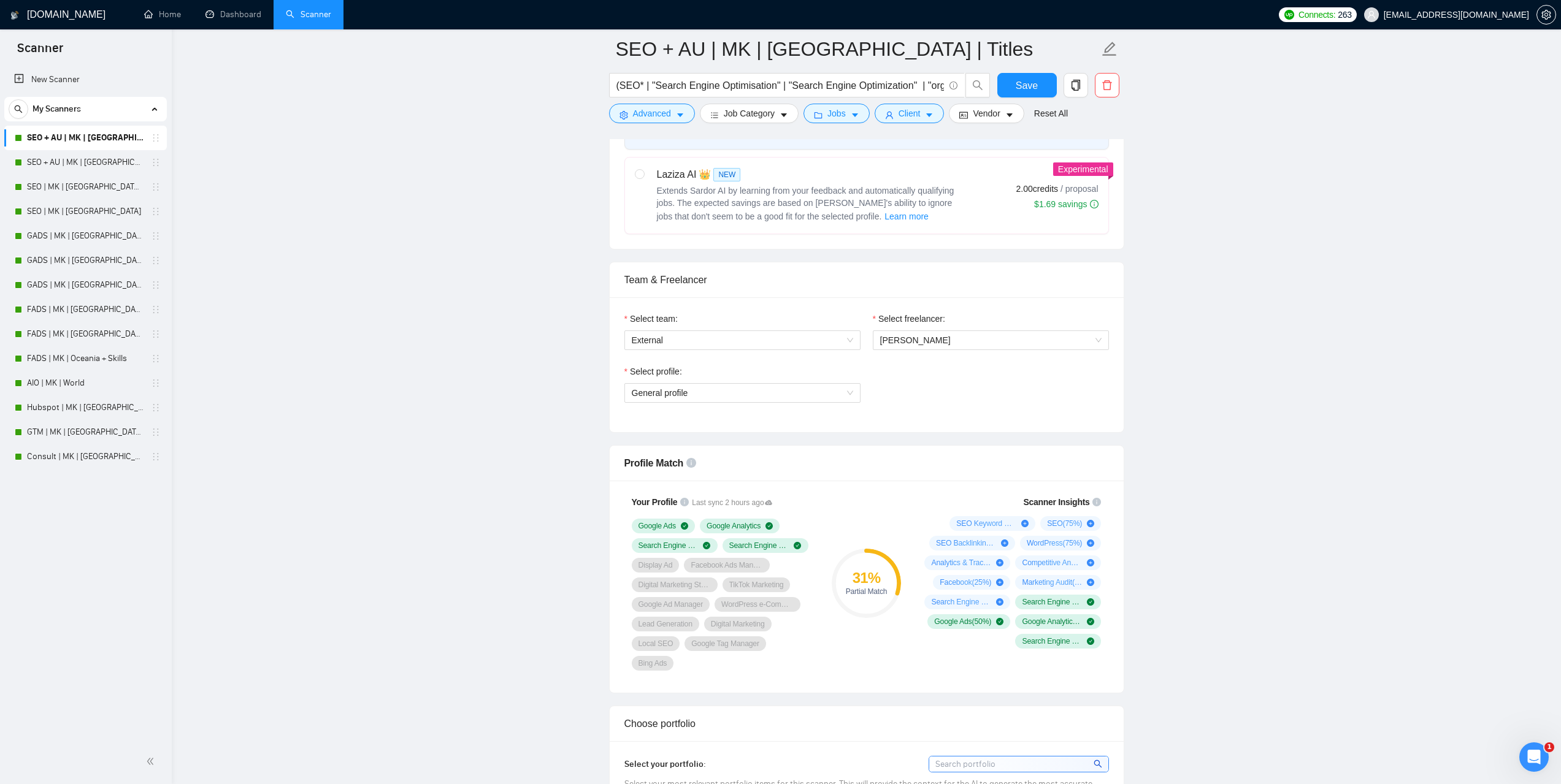
scroll to position [490, 0]
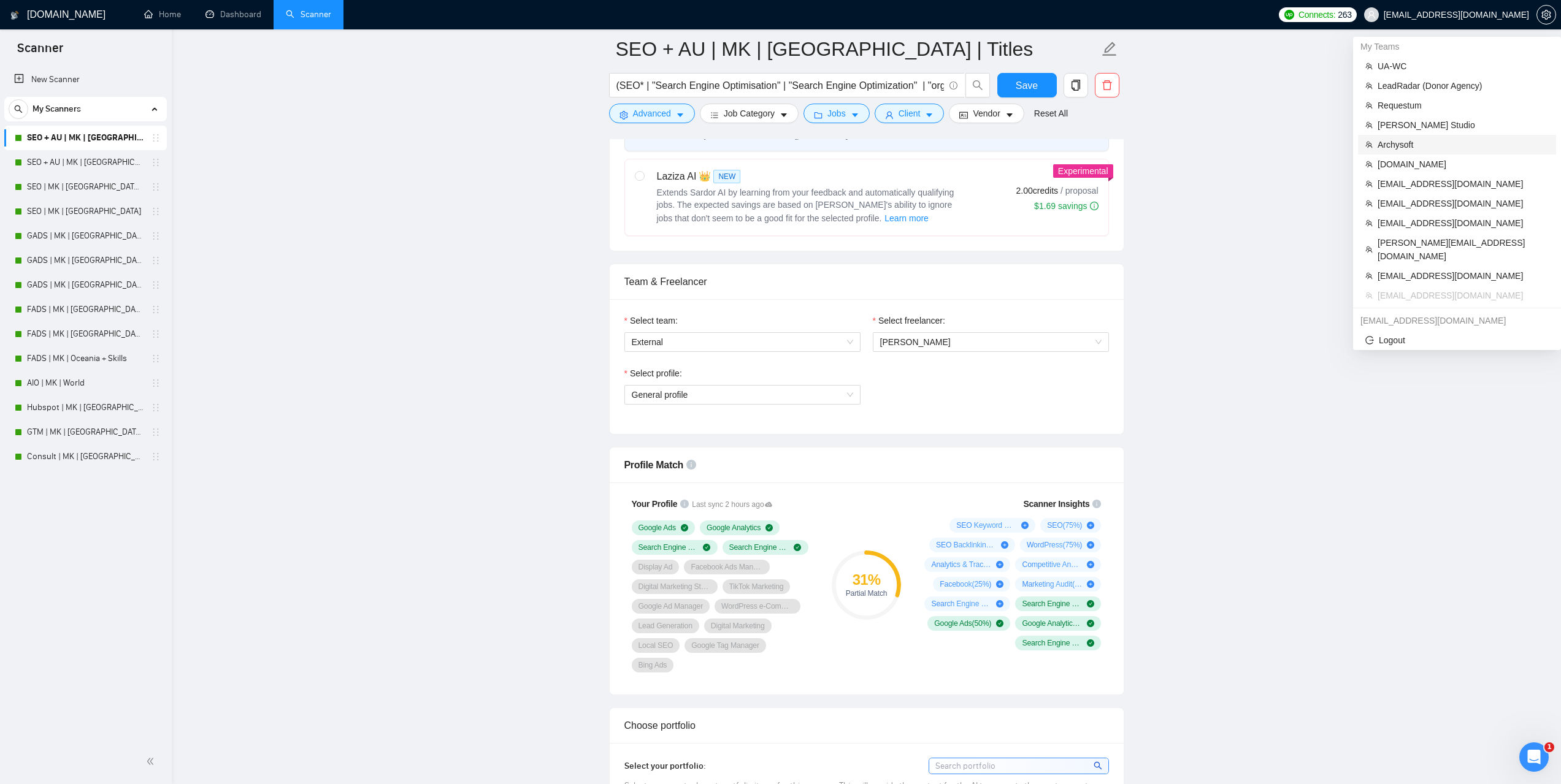
click at [1393, 146] on span "Archysoft" at bounding box center [1463, 144] width 171 height 13
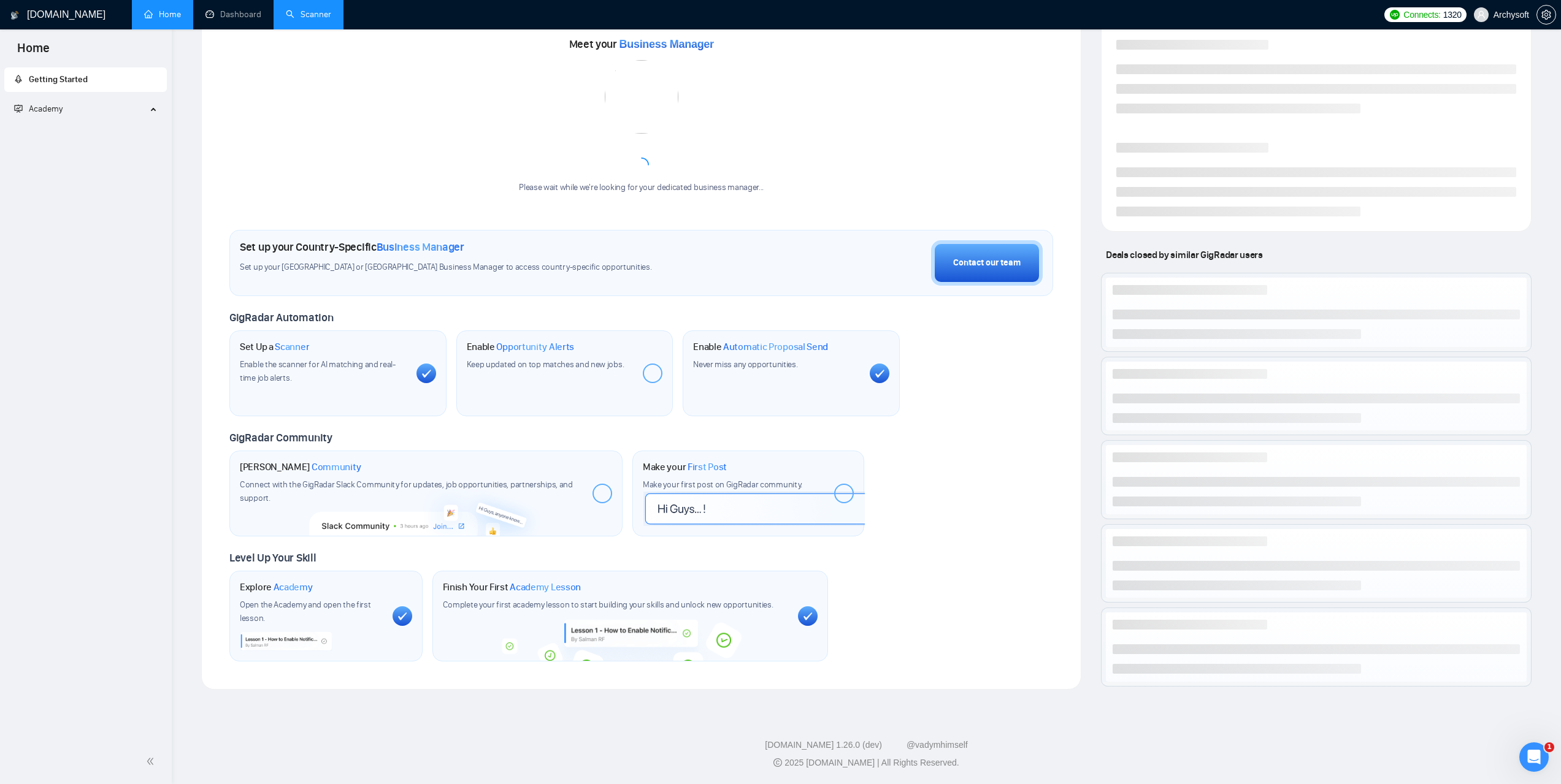
scroll to position [46, 0]
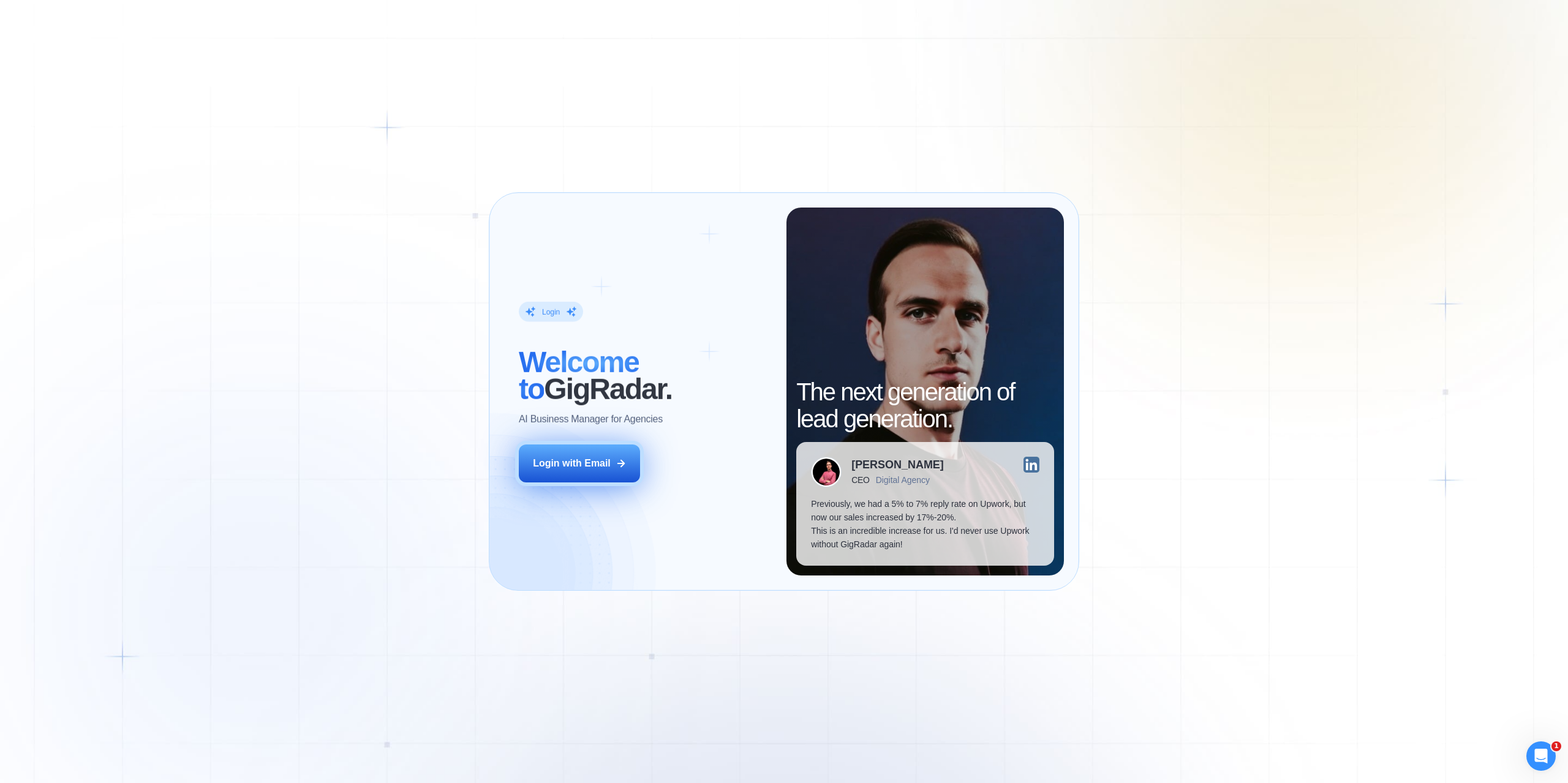
click at [592, 470] on button "Login with Email" at bounding box center [580, 463] width 121 height 38
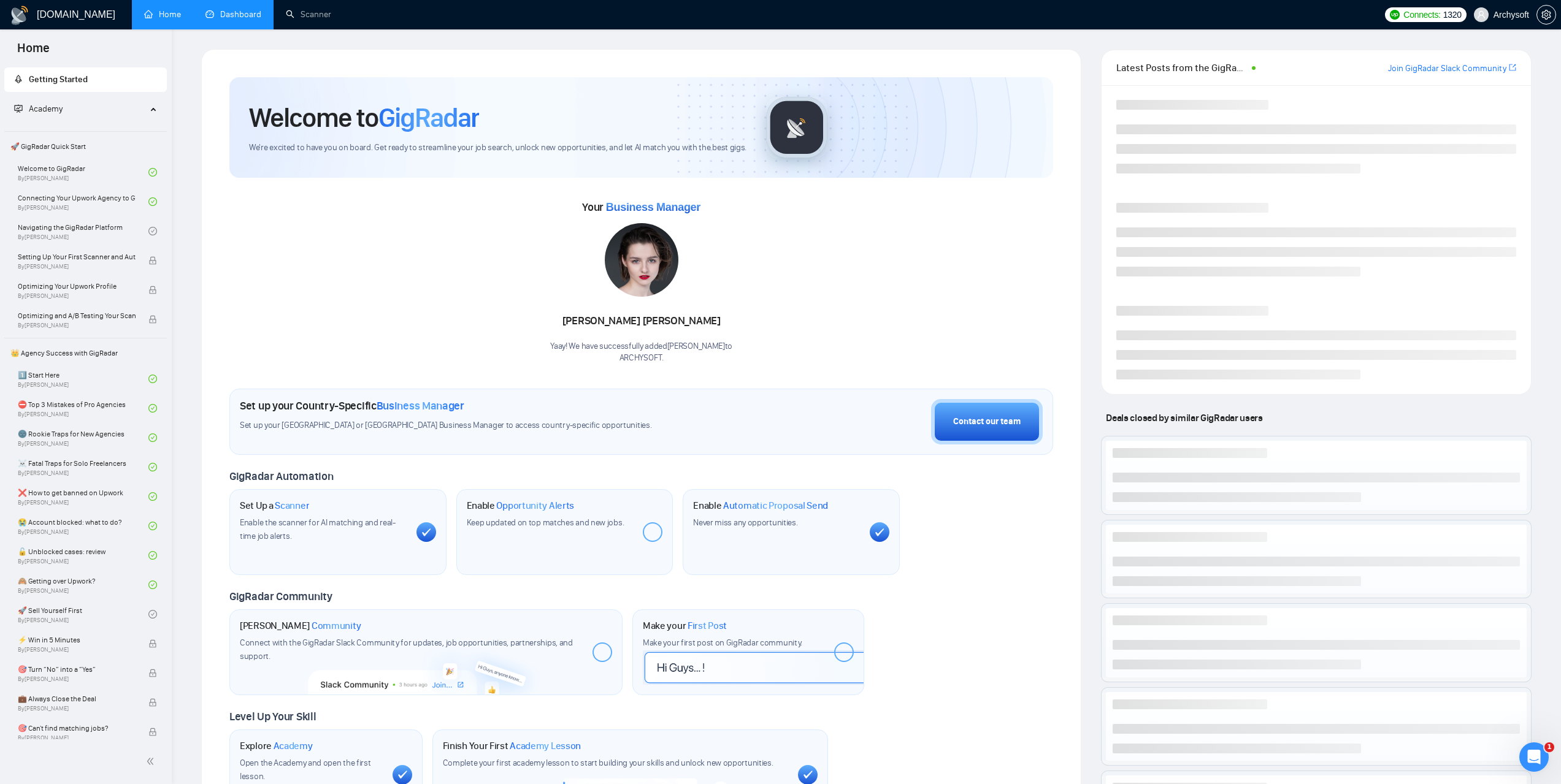
click at [232, 10] on link "Dashboard" at bounding box center [234, 15] width 56 height 10
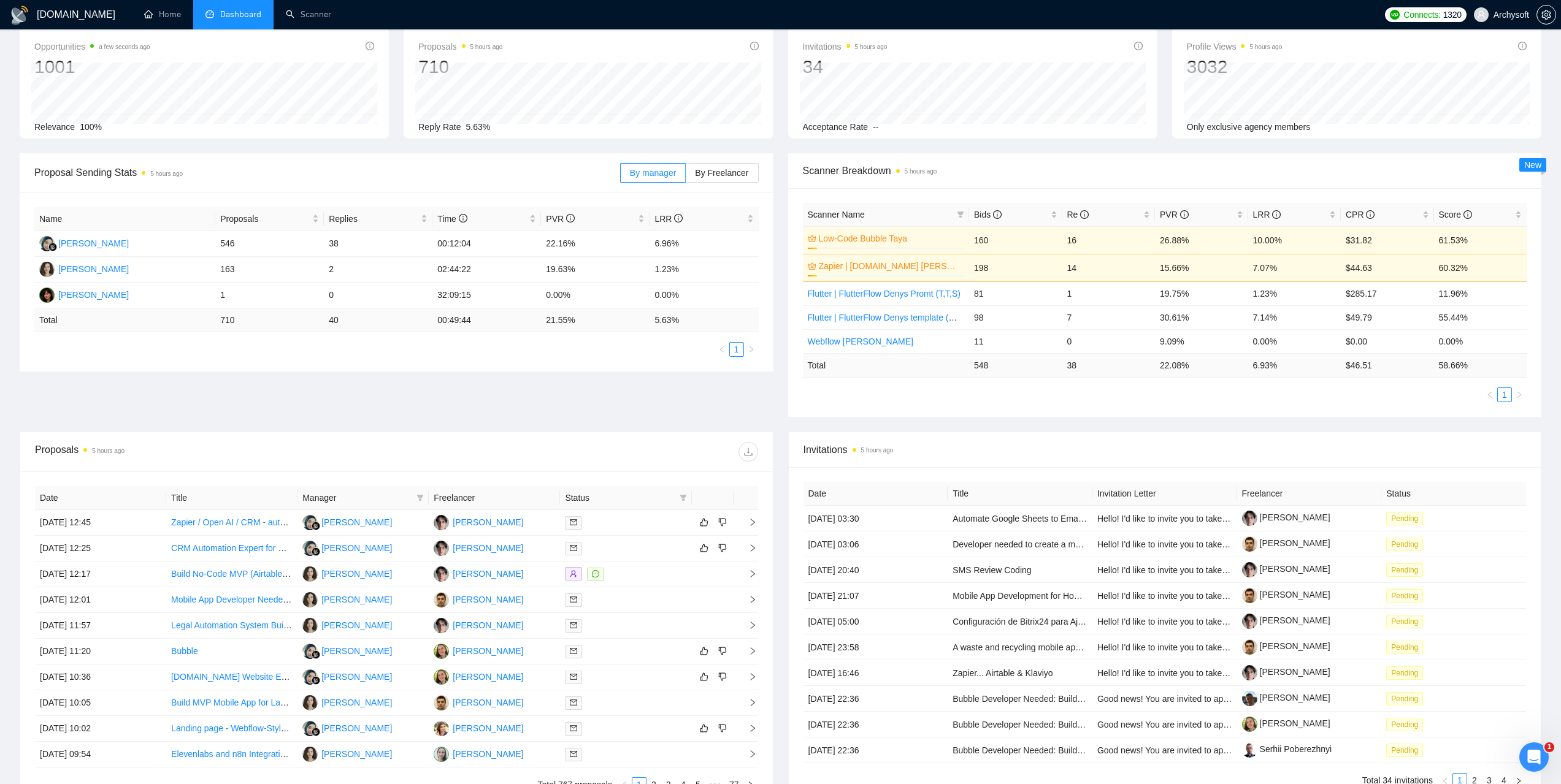
scroll to position [195, 0]
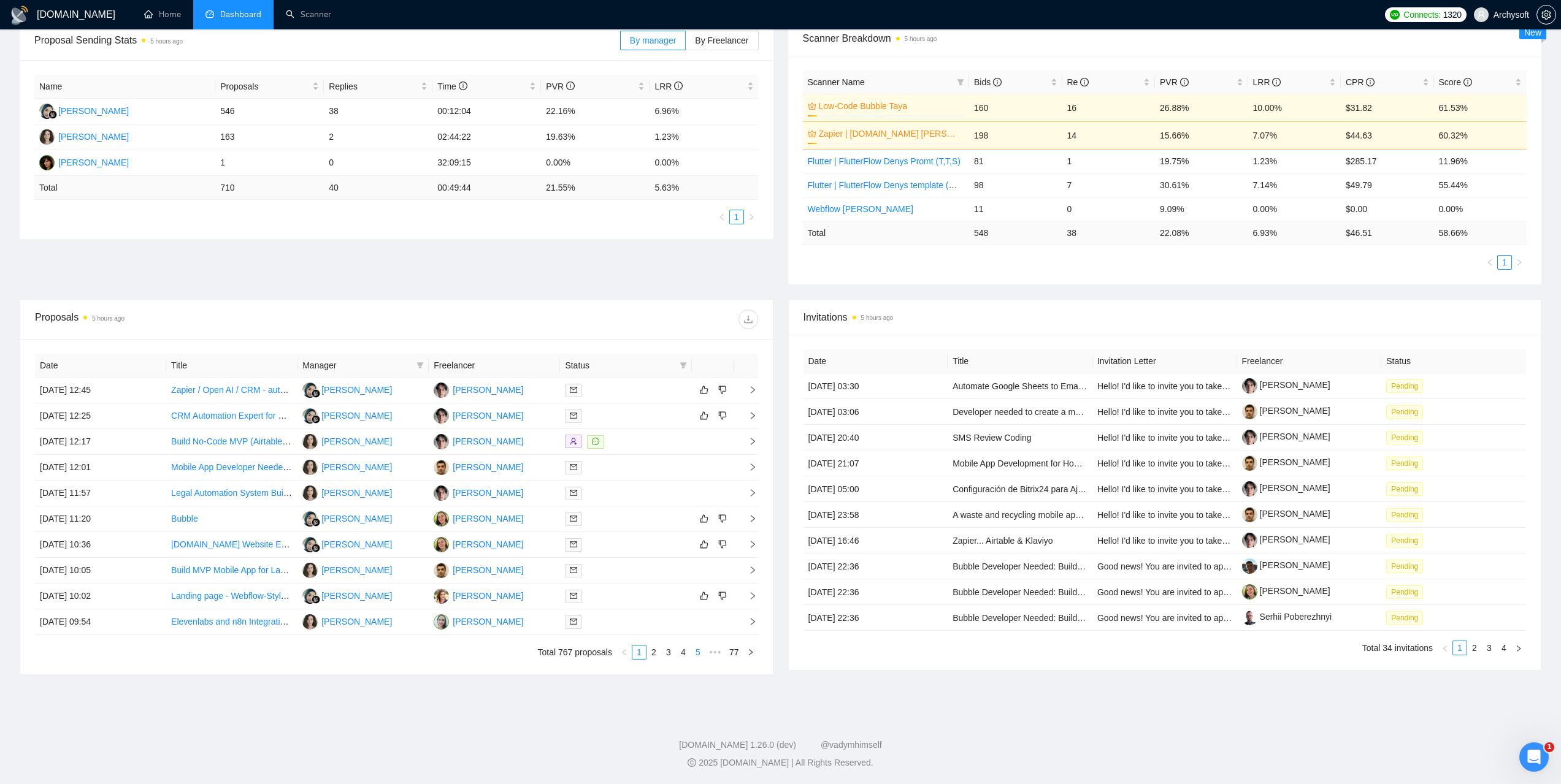
click at [703, 650] on link "5" at bounding box center [698, 652] width 13 height 13
click at [701, 654] on link "7" at bounding box center [698, 652] width 13 height 13
click at [701, 654] on link "9" at bounding box center [698, 652] width 13 height 13
click at [701, 654] on link "11" at bounding box center [696, 652] width 17 height 13
click at [701, 654] on link "13" at bounding box center [696, 652] width 17 height 13
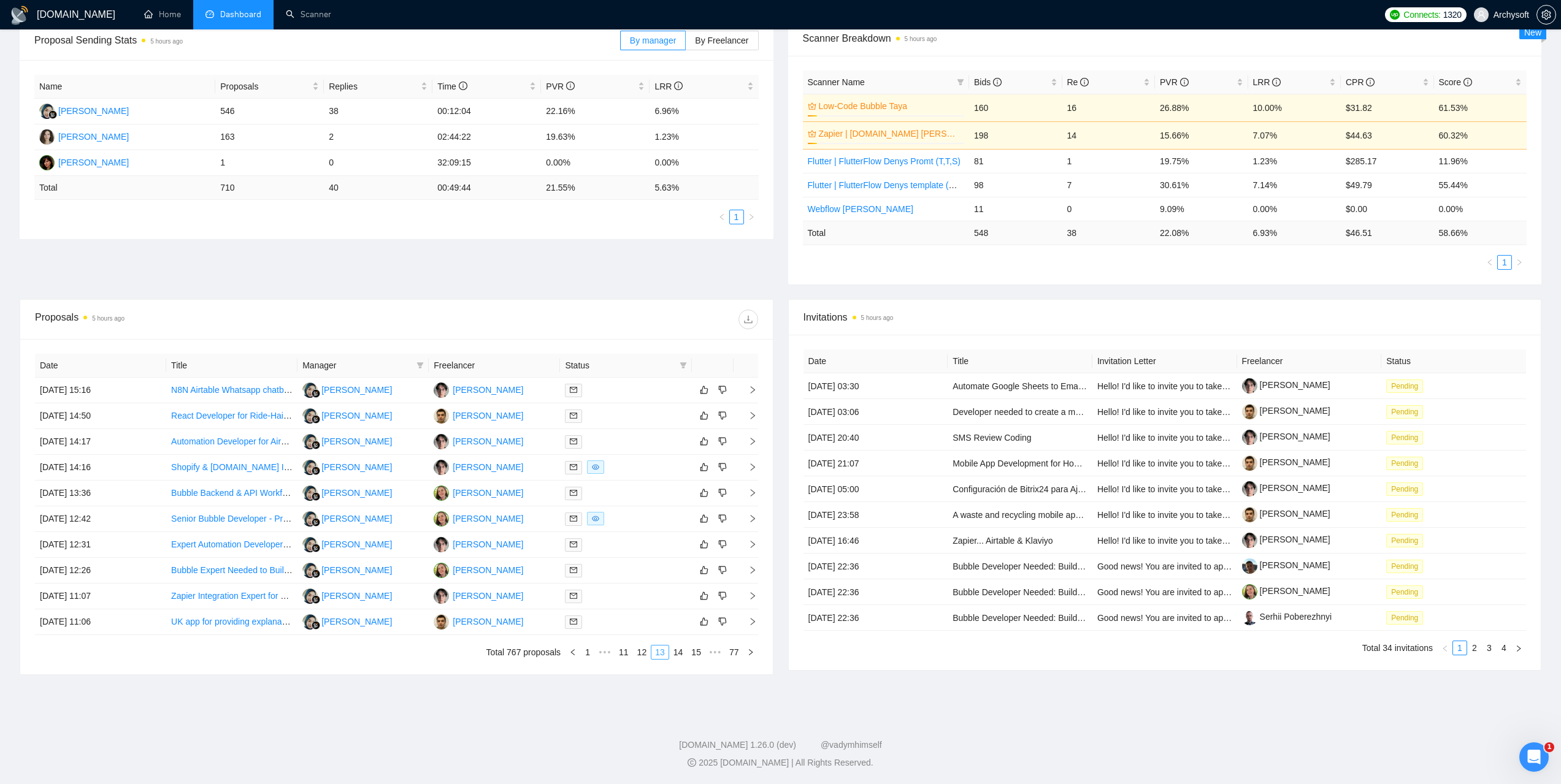
click at [701, 654] on link "15" at bounding box center [696, 652] width 17 height 13
click at [701, 654] on link "17" at bounding box center [696, 652] width 17 height 13
click at [701, 654] on link "19" at bounding box center [696, 652] width 17 height 13
click at [701, 654] on link "21" at bounding box center [696, 652] width 17 height 13
click at [701, 654] on link "23" at bounding box center [696, 652] width 17 height 13
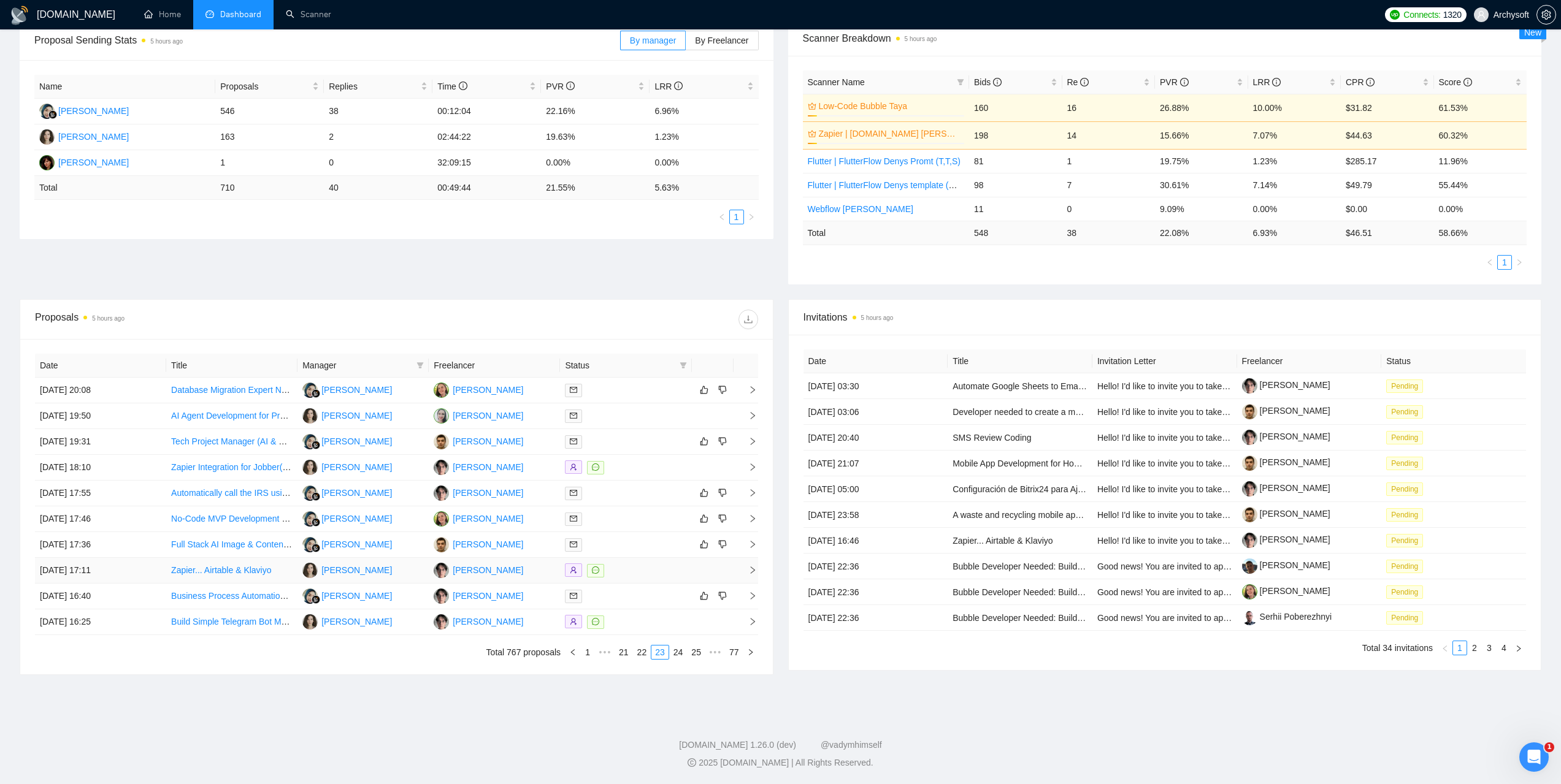
click at [79, 571] on td "01 Sep, 2025 17:11" at bounding box center [100, 571] width 131 height 26
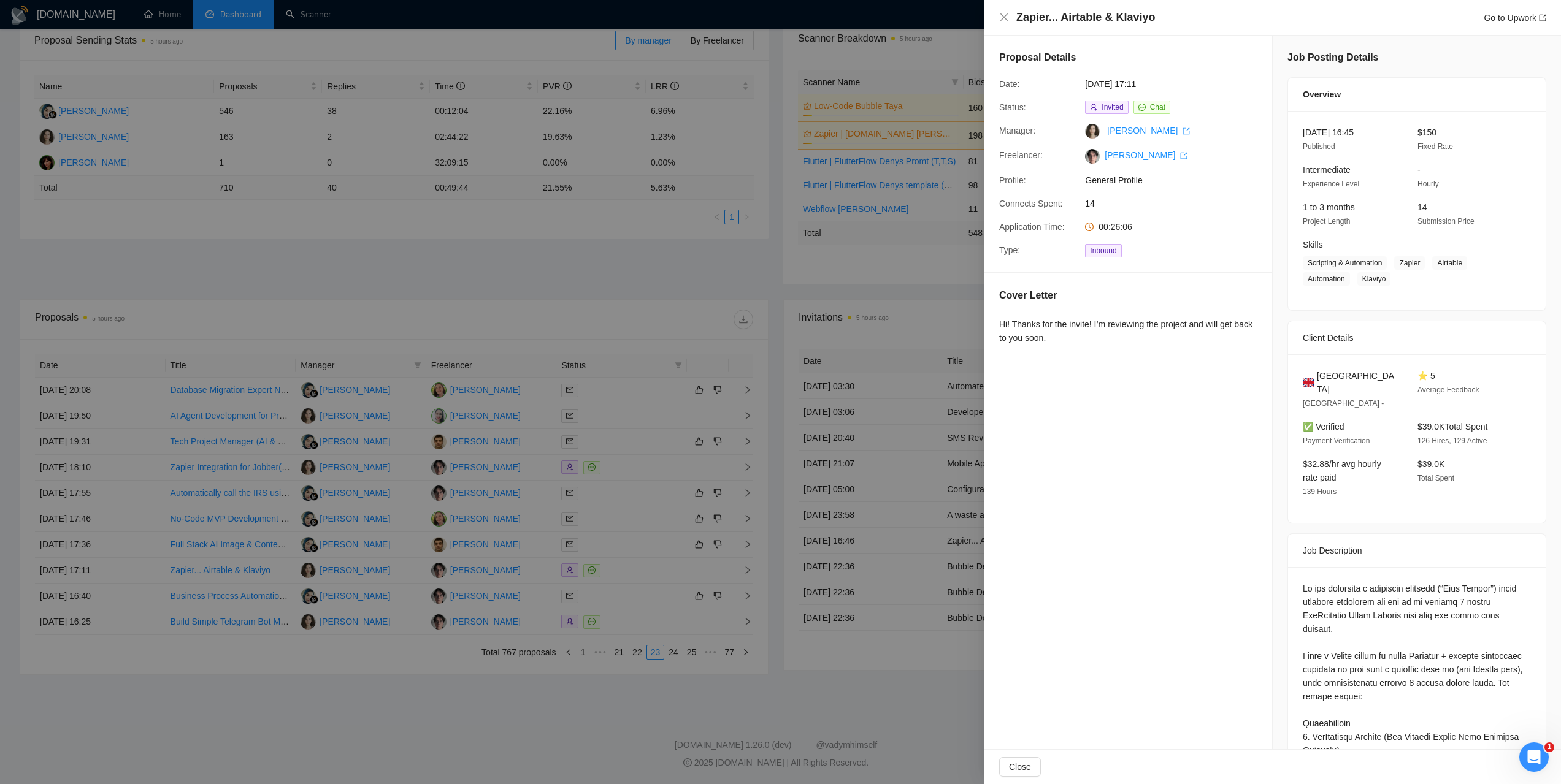
click at [767, 153] on div at bounding box center [780, 392] width 1561 height 784
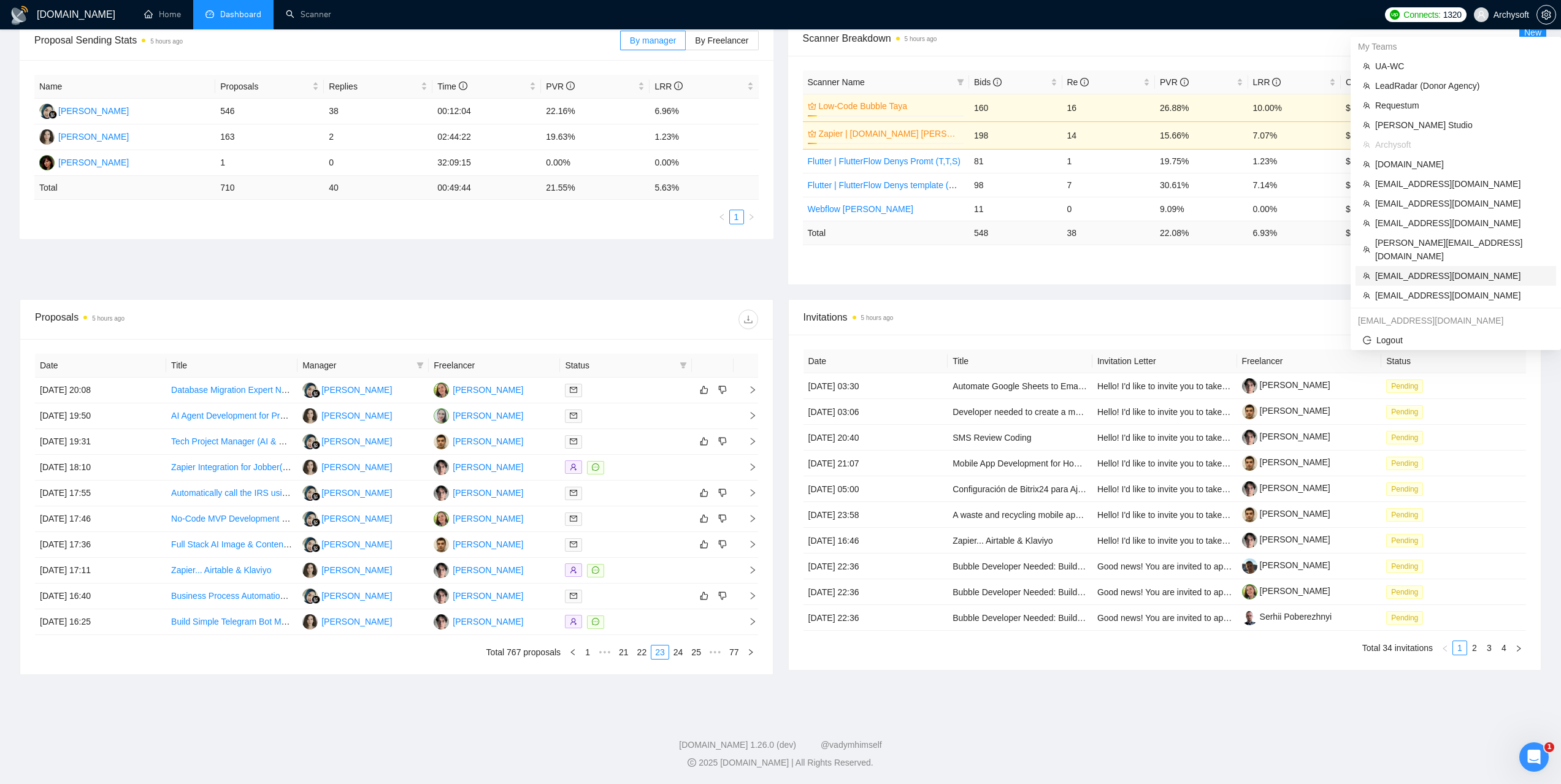
click at [1427, 269] on span "[EMAIL_ADDRESS][DOMAIN_NAME]" at bounding box center [1462, 275] width 173 height 13
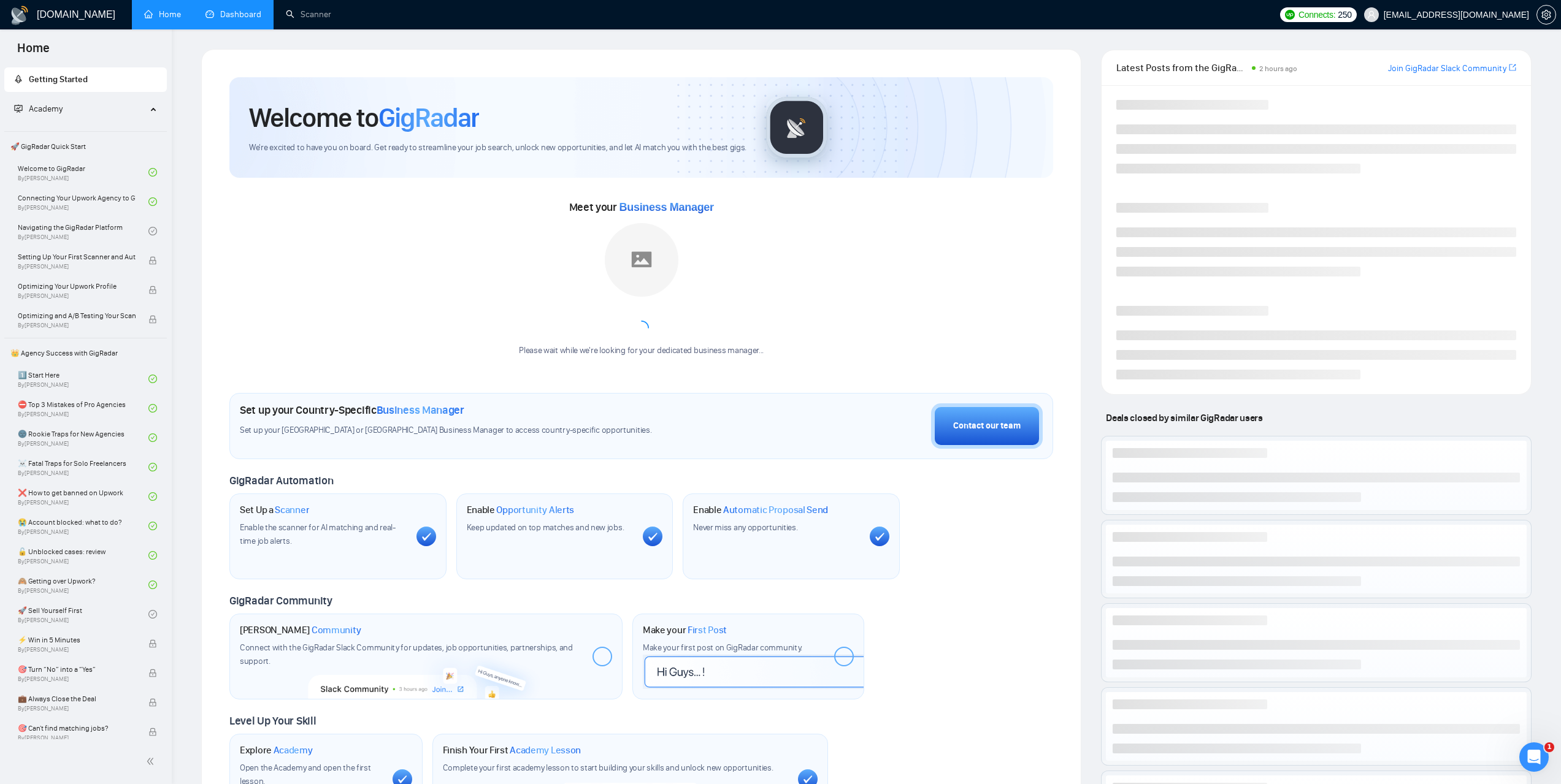
click at [243, 11] on link "Dashboard" at bounding box center [234, 15] width 56 height 10
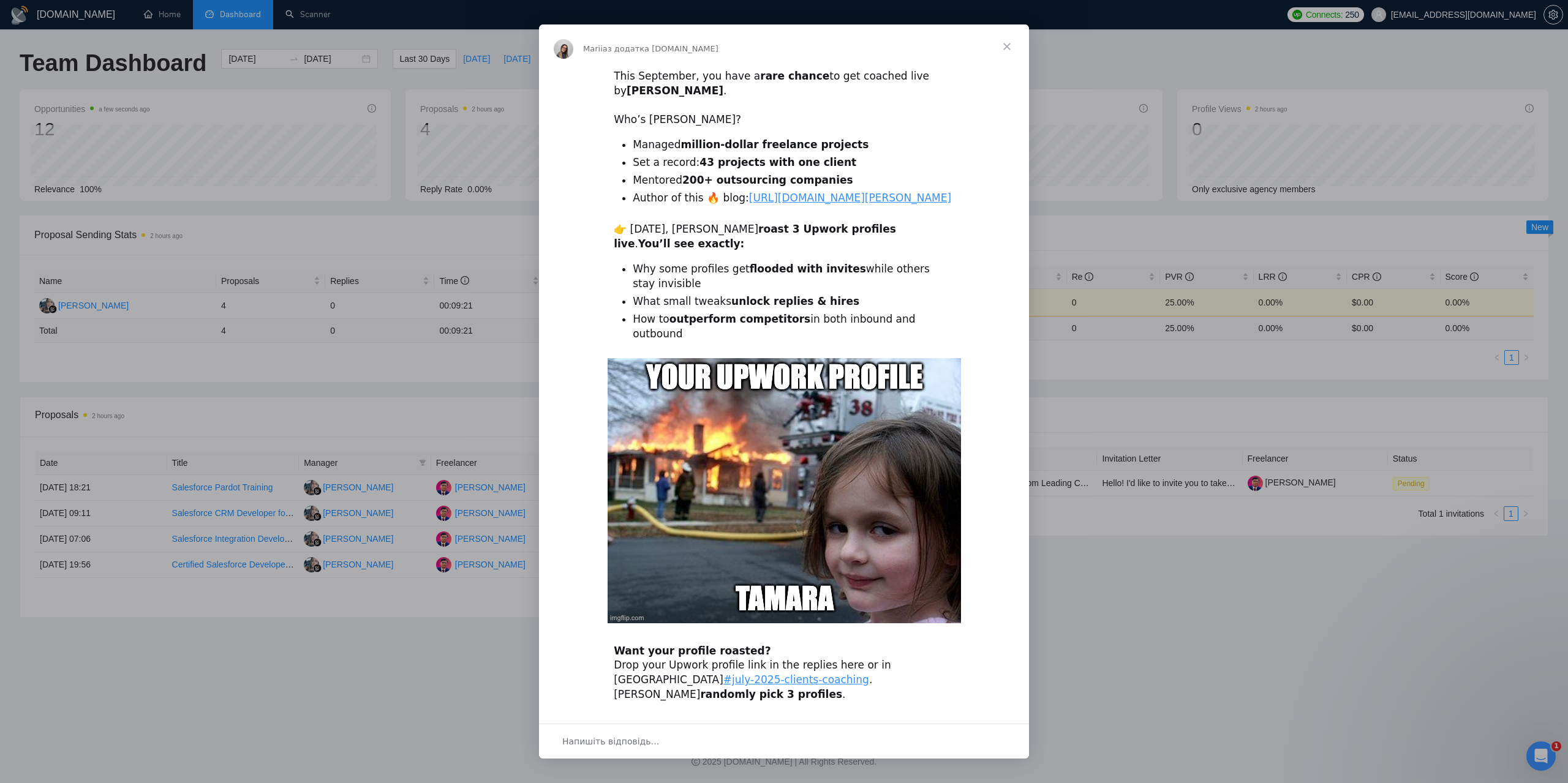
click at [1006, 49] on span "Закрити" at bounding box center [1007, 47] width 44 height 44
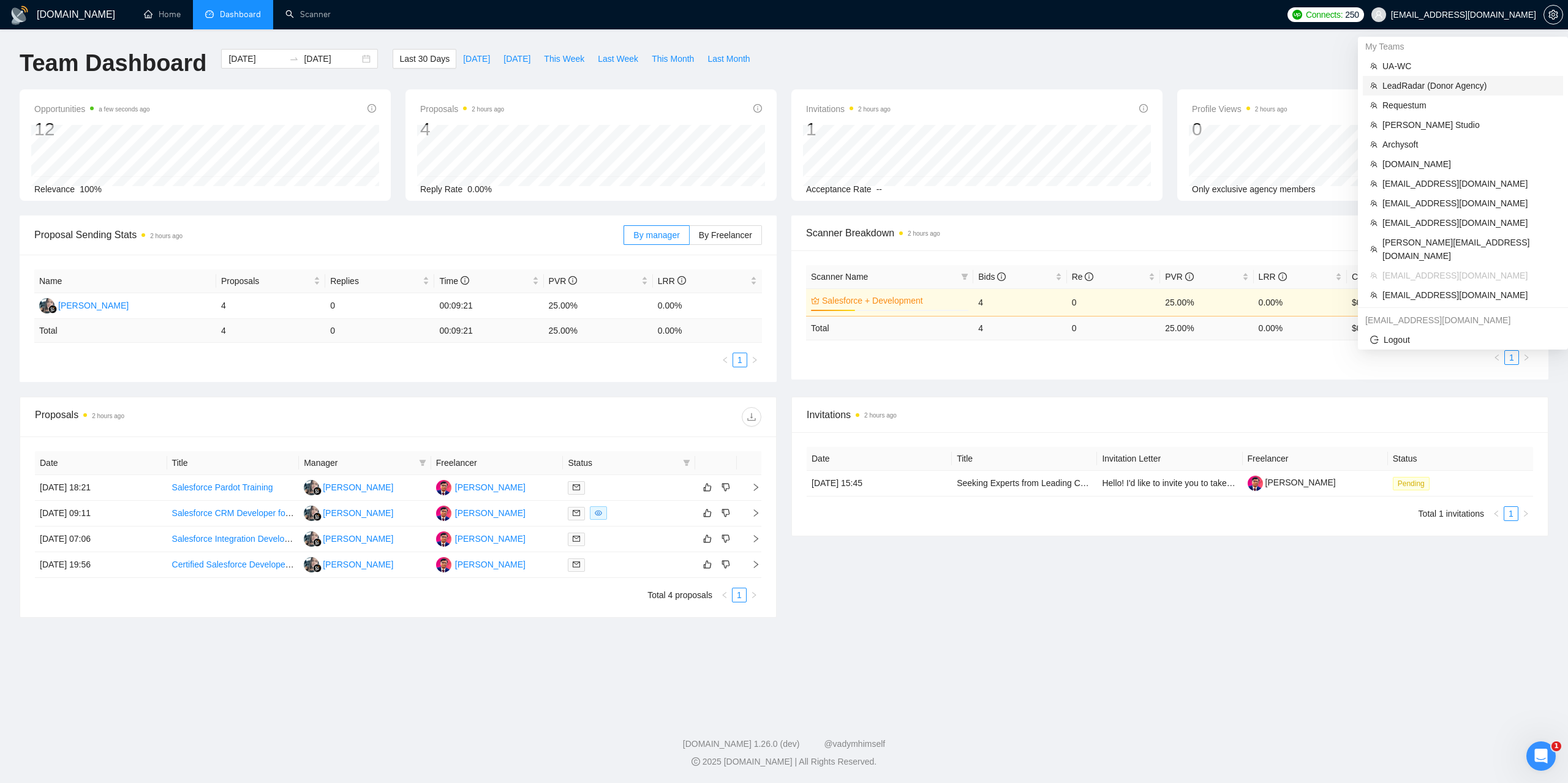
click at [1402, 83] on span "LeadRadar (Donor Agency)" at bounding box center [1469, 85] width 173 height 13
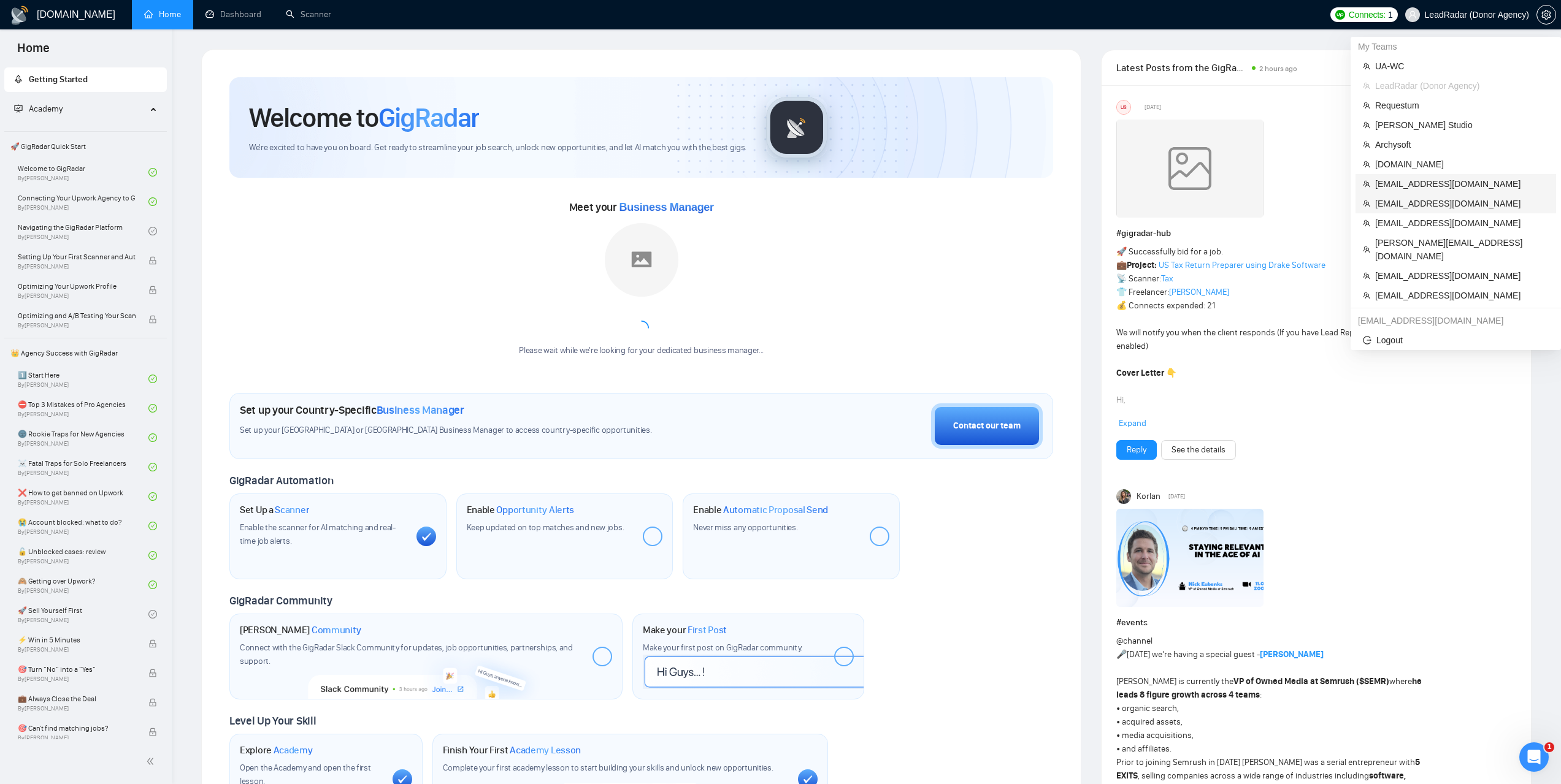
drag, startPoint x: 1414, startPoint y: 203, endPoint x: 1412, endPoint y: 192, distance: 11.2
click at [1414, 203] on span "[EMAIL_ADDRESS][DOMAIN_NAME]" at bounding box center [1462, 203] width 173 height 13
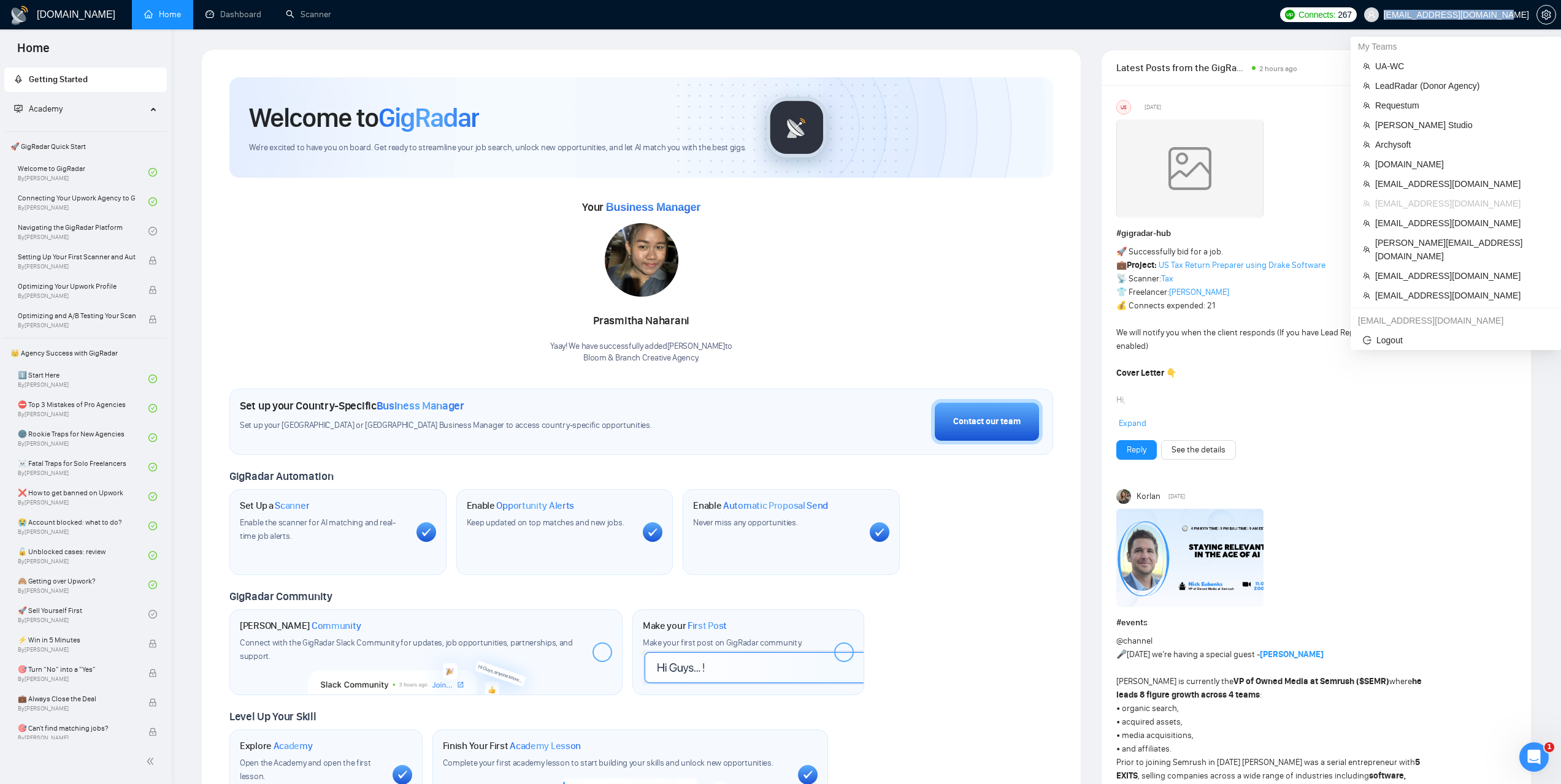
drag, startPoint x: 1419, startPoint y: 16, endPoint x: 1527, endPoint y: 18, distance: 108.0
click at [1527, 15] on span "[EMAIL_ADDRESS][DOMAIN_NAME]" at bounding box center [1457, 15] width 146 height 0
copy span "[EMAIL_ADDRESS][DOMAIN_NAME]"
click at [1409, 86] on span "LeadRadar (Donor Agency)" at bounding box center [1462, 85] width 173 height 13
